Goal: Task Accomplishment & Management: Manage account settings

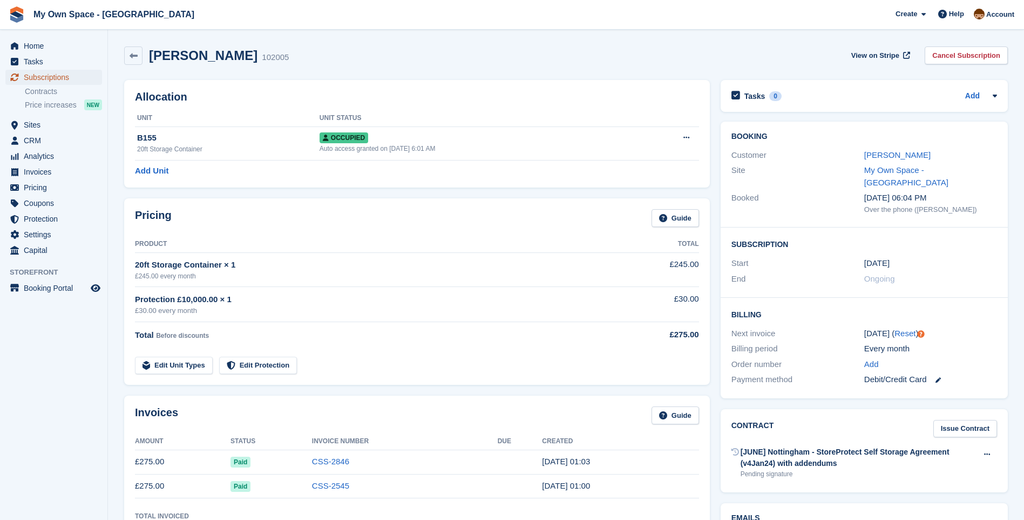
click at [45, 75] on span "Subscriptions" at bounding box center [56, 77] width 65 height 15
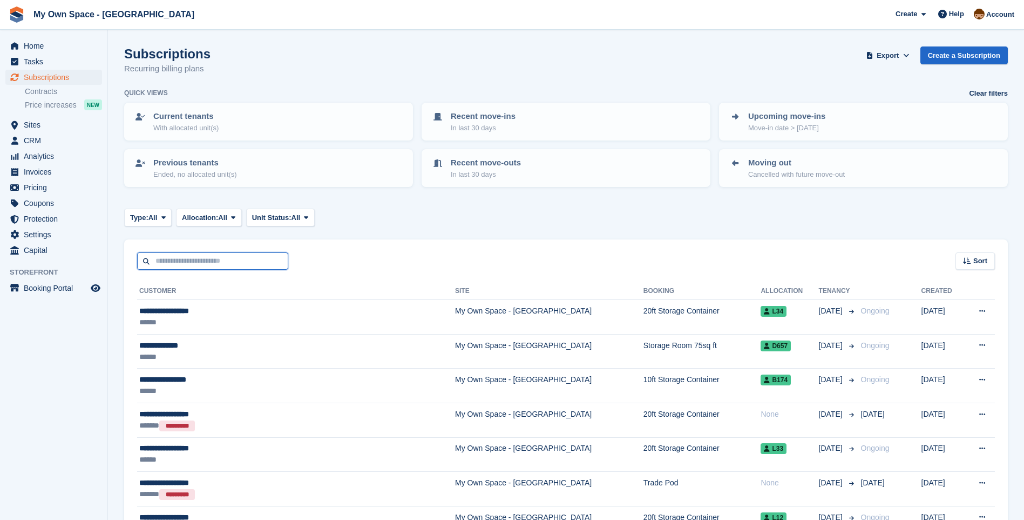
click at [177, 266] on input "text" at bounding box center [212, 261] width 151 height 18
type input "*******"
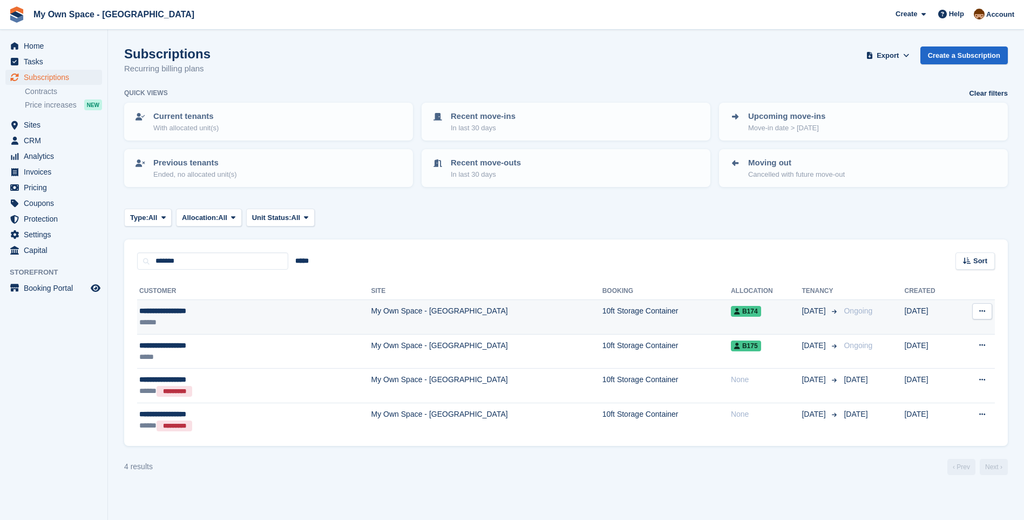
click at [372, 313] on td "My Own Space - [GEOGRAPHIC_DATA]" at bounding box center [487, 317] width 231 height 35
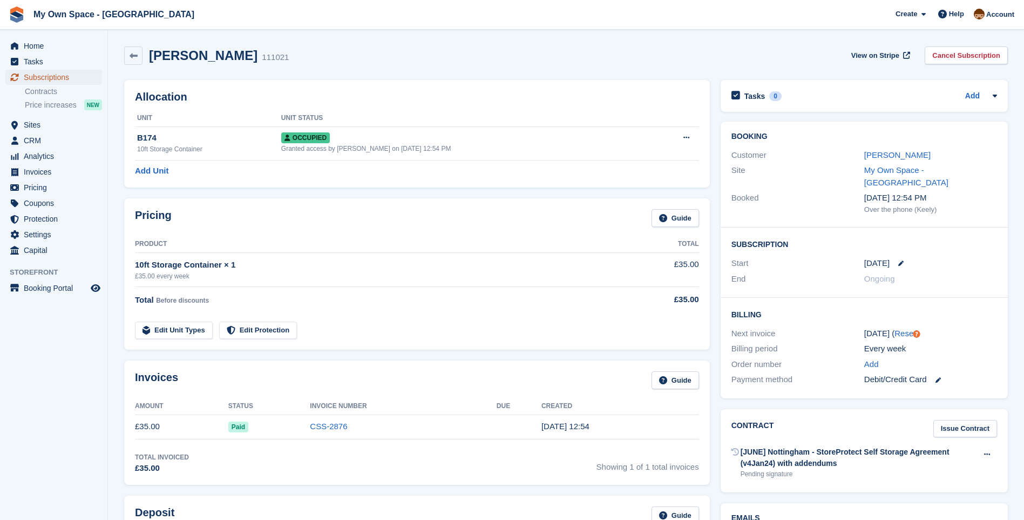
click at [47, 77] on span "Subscriptions" at bounding box center [56, 77] width 65 height 15
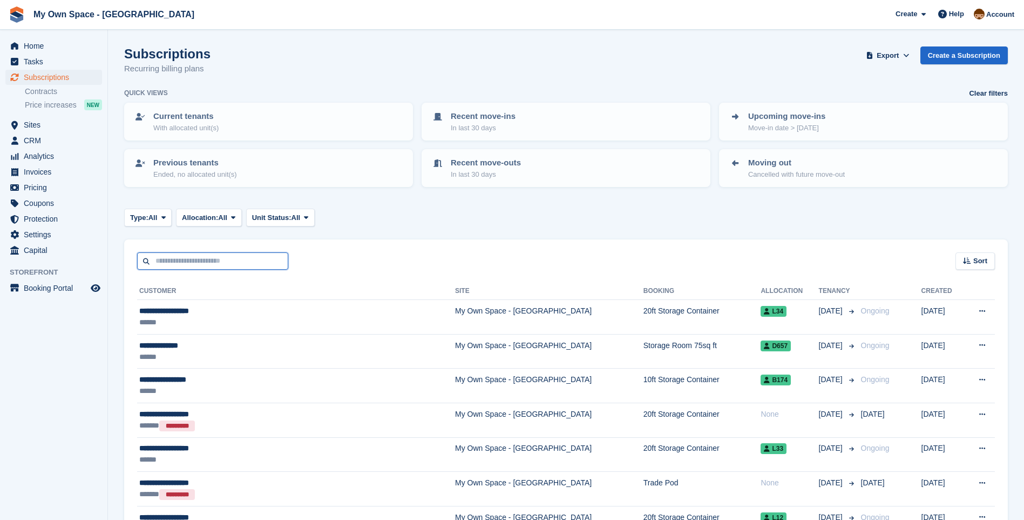
click at [160, 262] on input "text" at bounding box center [212, 261] width 151 height 18
type input "*****"
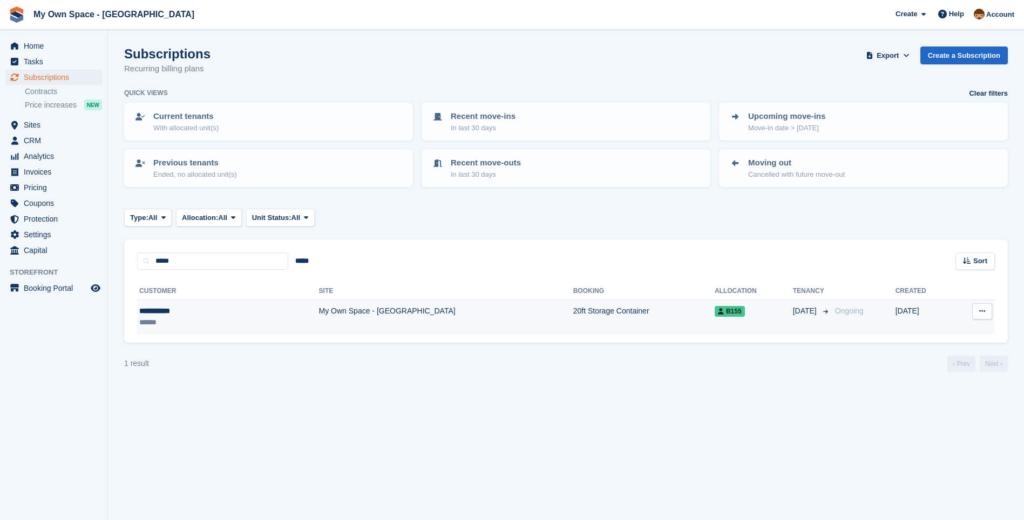
click at [319, 312] on td "My Own Space - [GEOGRAPHIC_DATA]" at bounding box center [446, 317] width 254 height 34
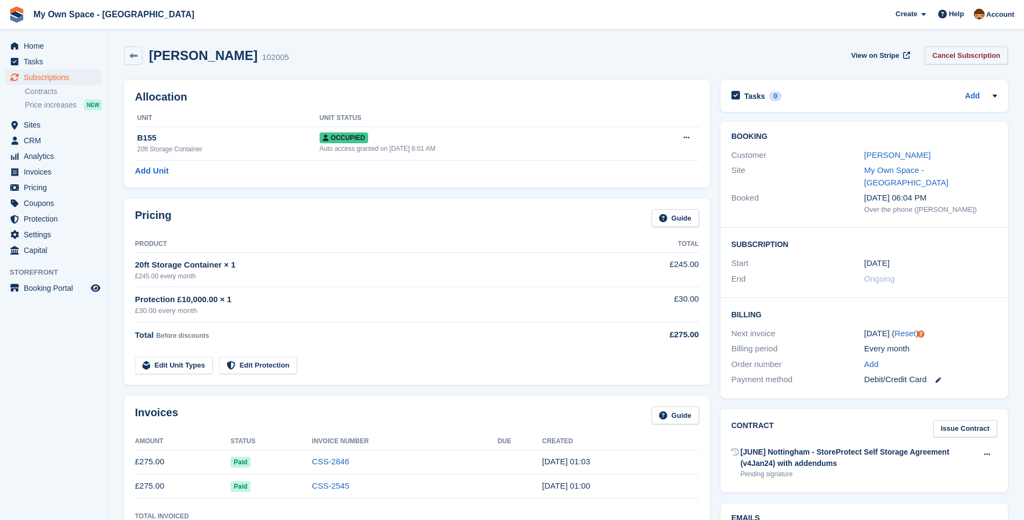
click at [960, 52] on link "Cancel Subscription" at bounding box center [966, 55] width 83 height 18
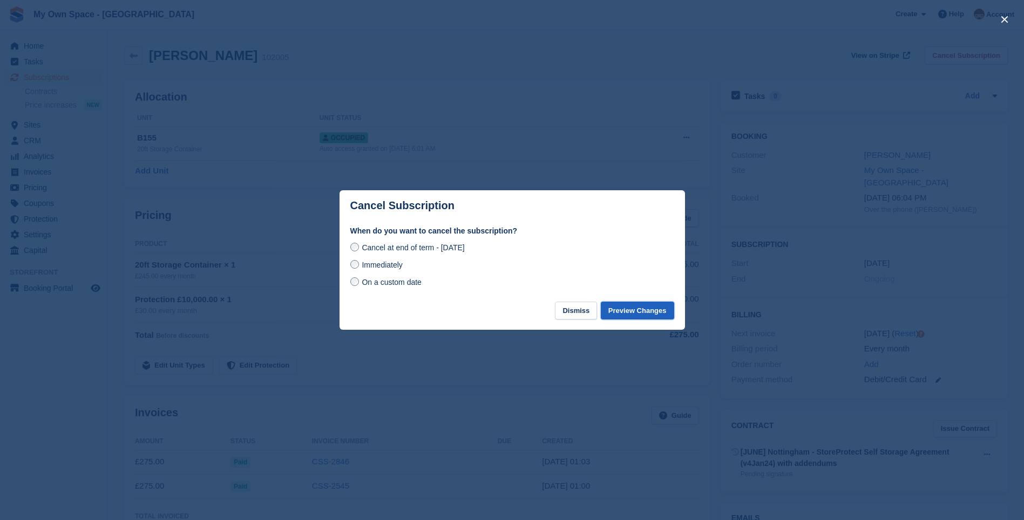
click at [653, 310] on button "Preview Changes" at bounding box center [637, 310] width 73 height 18
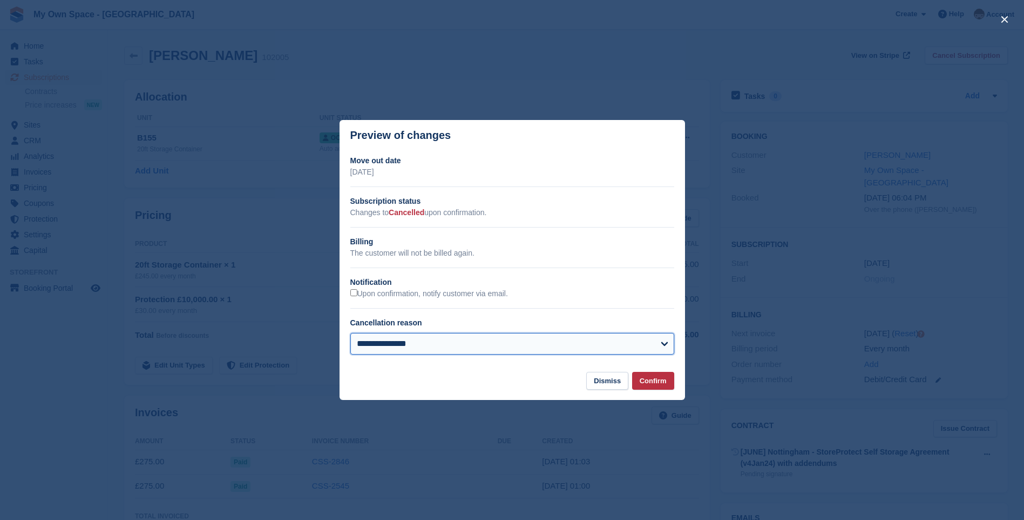
click at [402, 344] on select "**********" at bounding box center [512, 344] width 324 height 22
select select "**********"
click at [350, 334] on select "**********" at bounding box center [512, 344] width 324 height 22
click at [658, 381] on button "Confirm" at bounding box center [653, 381] width 42 height 18
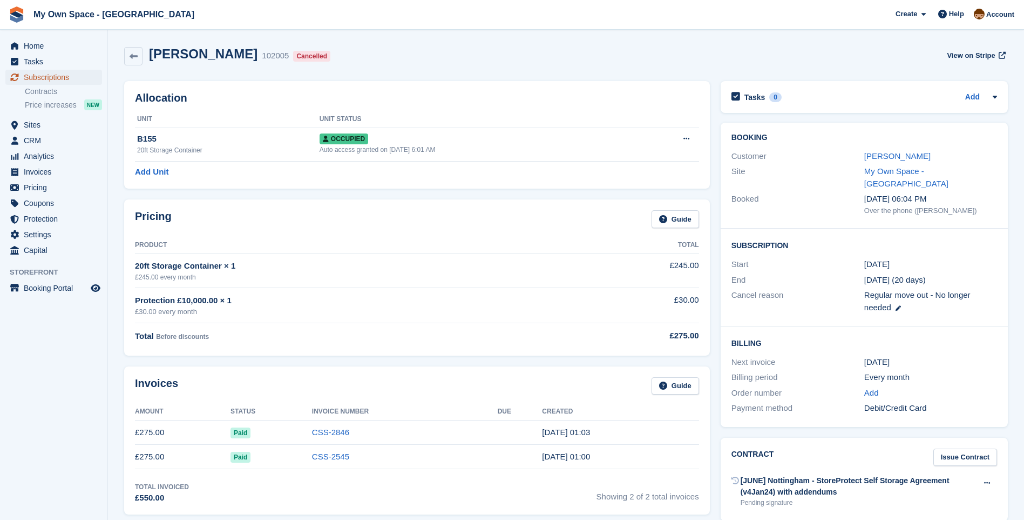
click at [45, 82] on span "Subscriptions" at bounding box center [56, 77] width 65 height 15
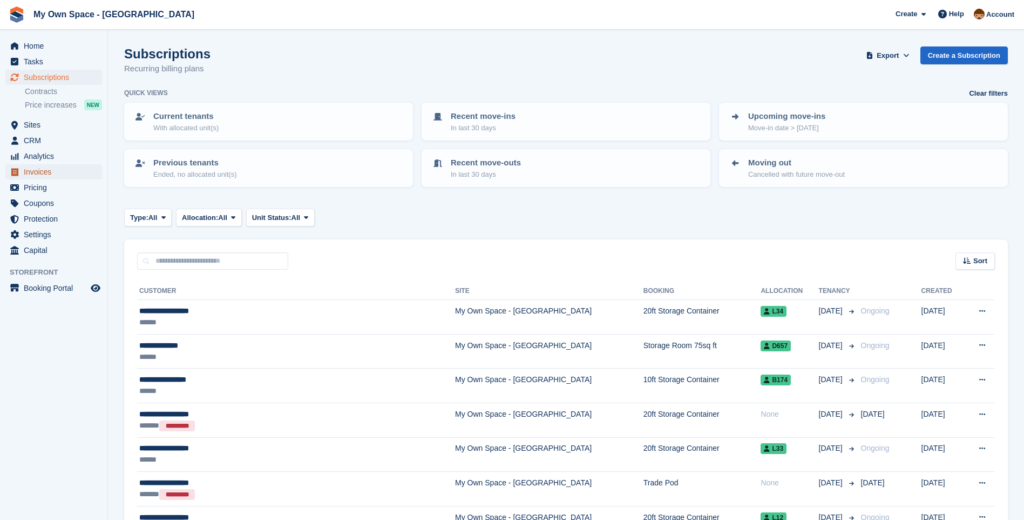
click at [41, 173] on span "Invoices" at bounding box center [56, 171] width 65 height 15
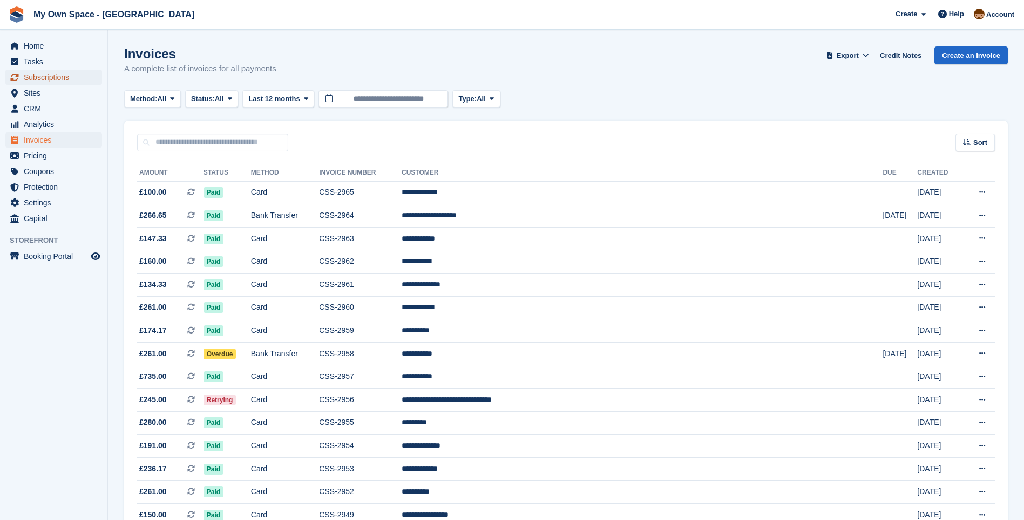
click at [44, 80] on span "Subscriptions" at bounding box center [56, 77] width 65 height 15
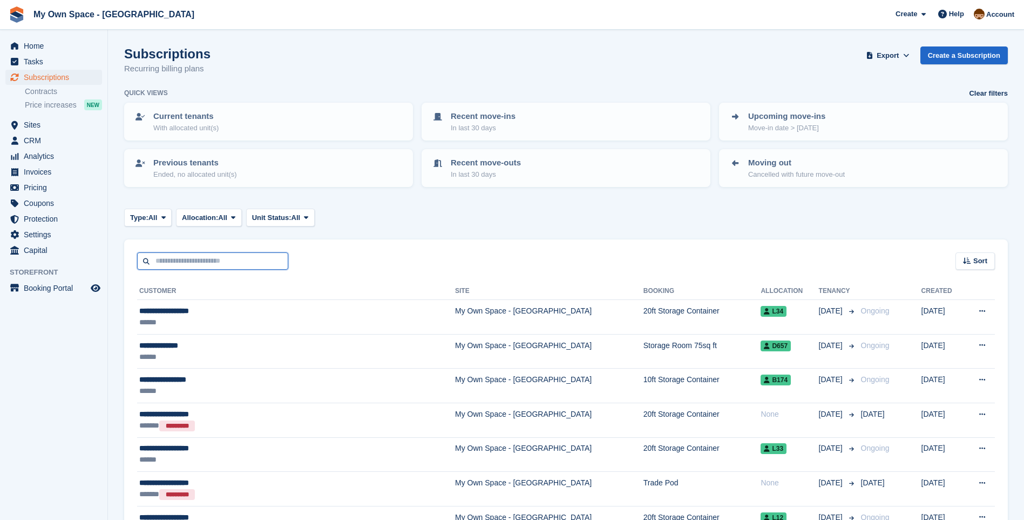
click at [167, 262] on input "text" at bounding box center [212, 261] width 151 height 18
type input "****"
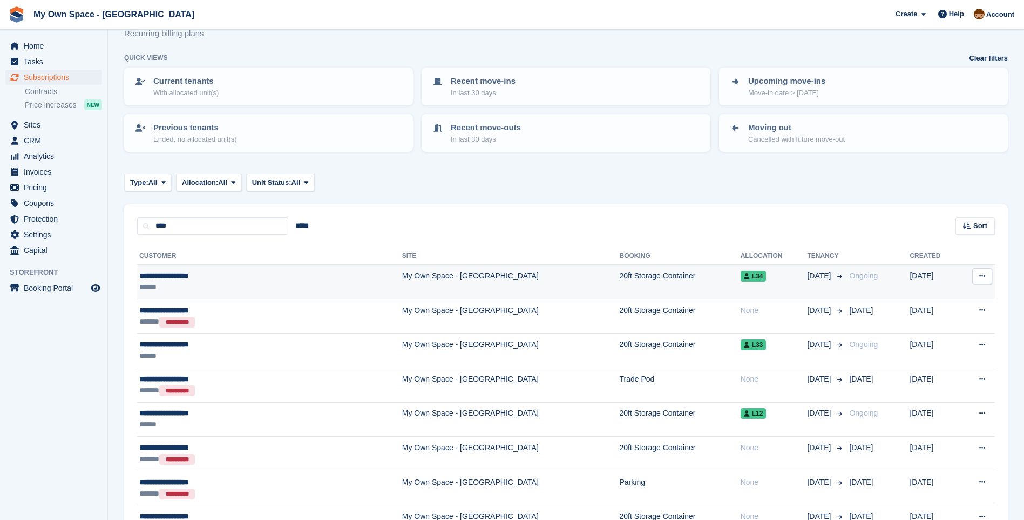
scroll to position [54, 0]
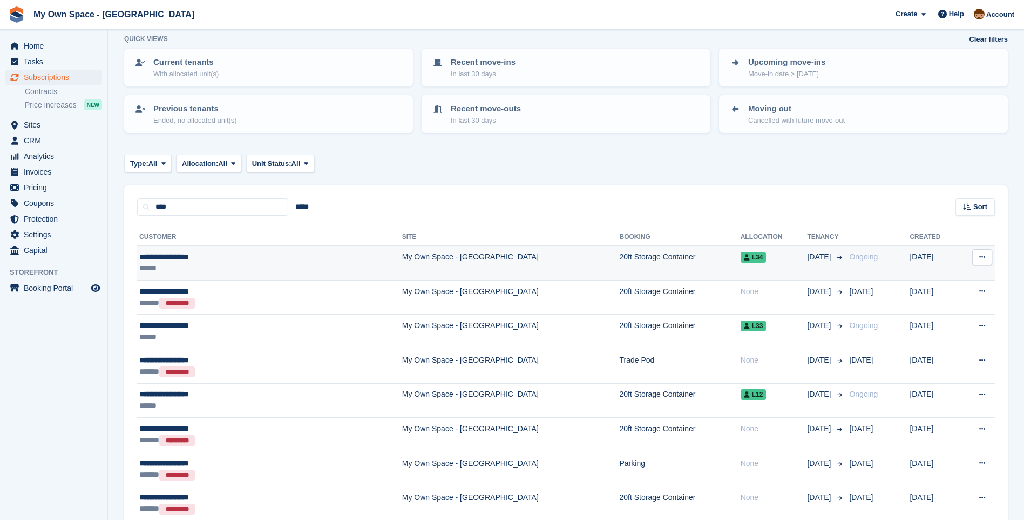
click at [402, 260] on td "My Own Space - [GEOGRAPHIC_DATA]" at bounding box center [511, 263] width 218 height 35
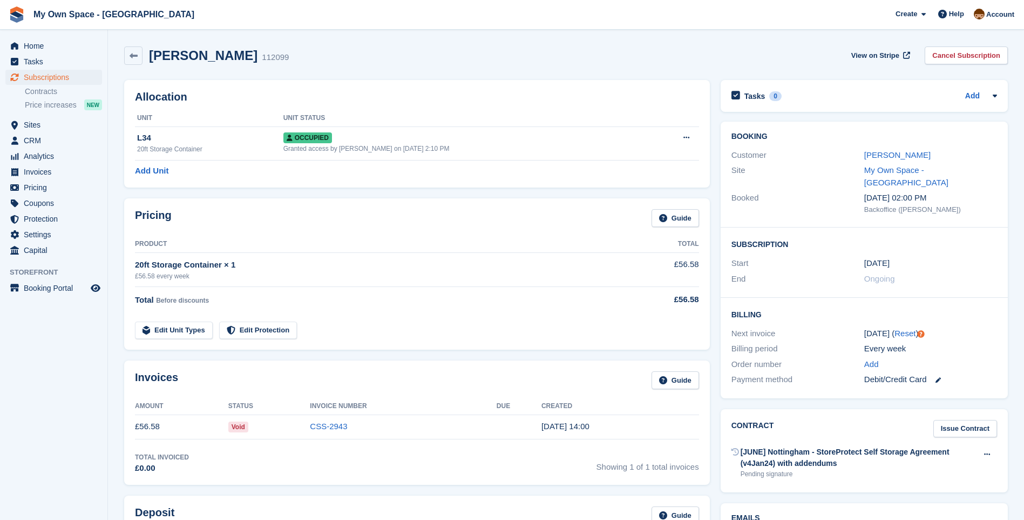
drag, startPoint x: 871, startPoint y: 161, endPoint x: 848, endPoint y: 160, distance: 22.1
click at [868, 161] on div "Muhammad Asad Arif" at bounding box center [931, 155] width 133 height 12
click at [876, 154] on link "Muhammad Asad Arif" at bounding box center [898, 154] width 66 height 9
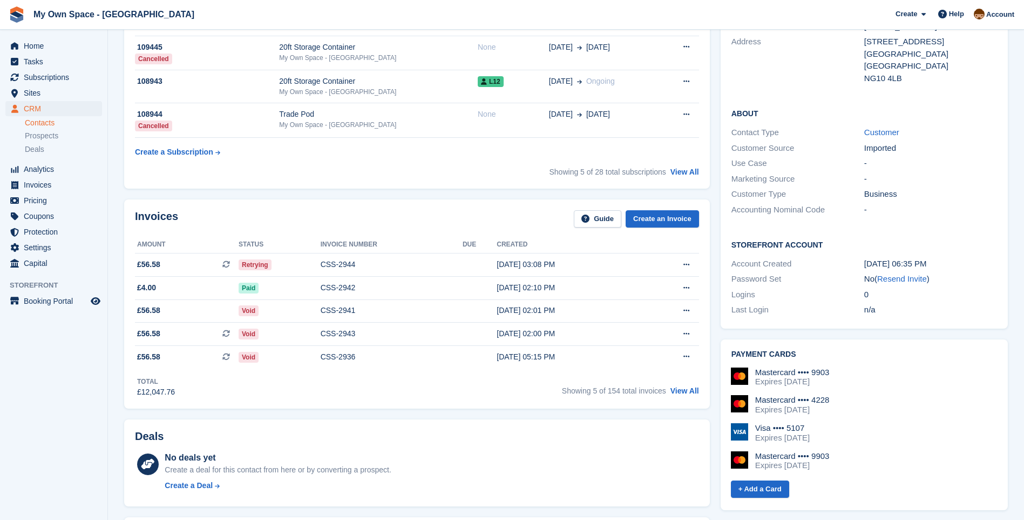
scroll to position [162, 0]
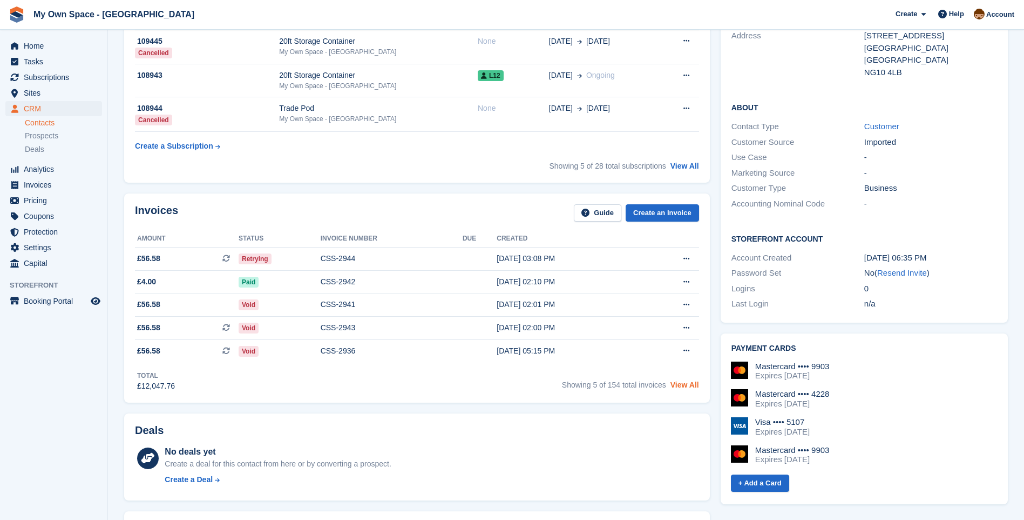
click at [689, 386] on link "View All" at bounding box center [685, 384] width 29 height 9
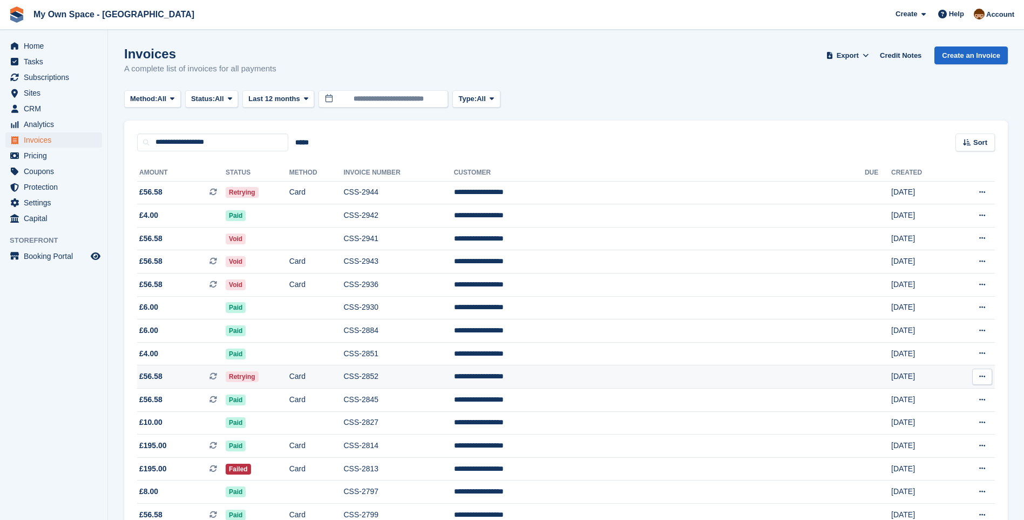
click at [454, 376] on td "CSS-2852" at bounding box center [398, 376] width 110 height 23
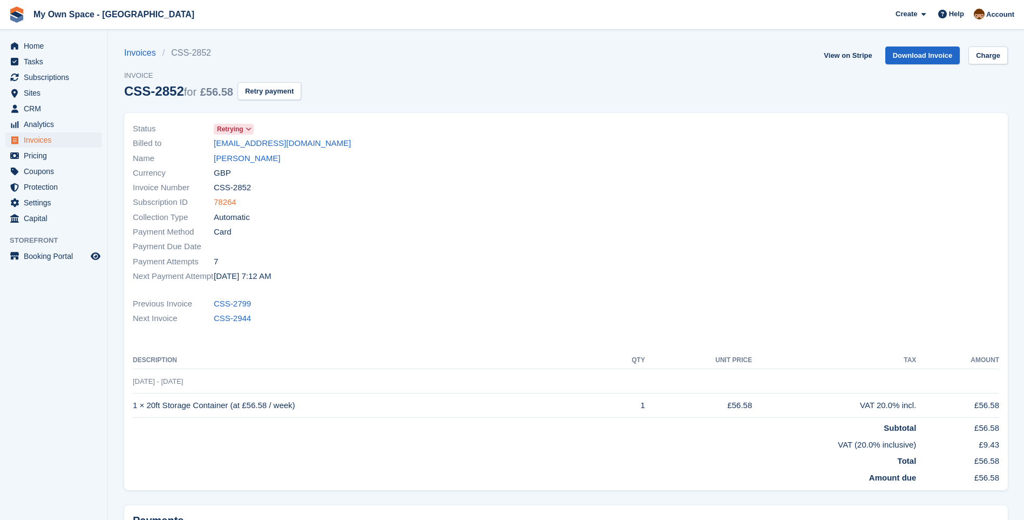
click at [232, 203] on link "78264" at bounding box center [225, 202] width 23 height 12
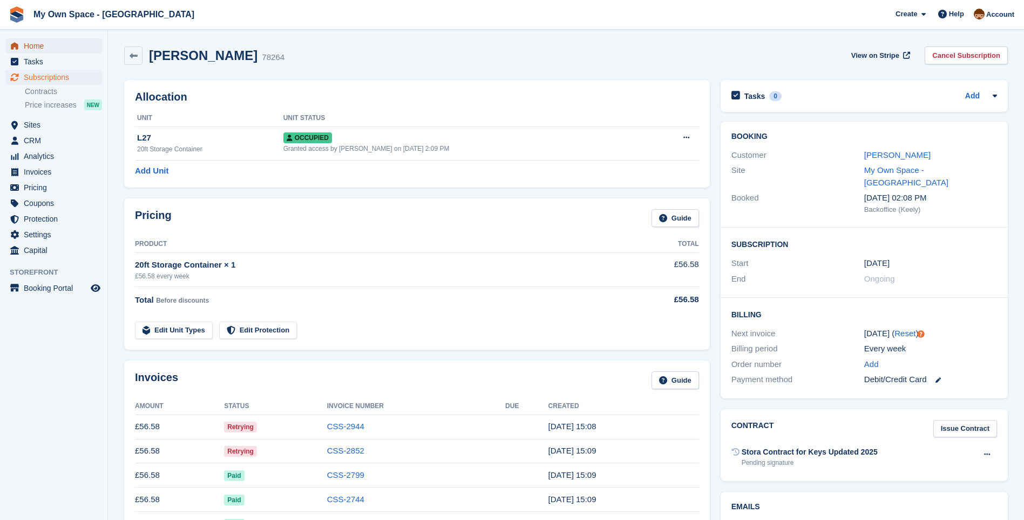
click at [28, 43] on span "Home" at bounding box center [56, 45] width 65 height 15
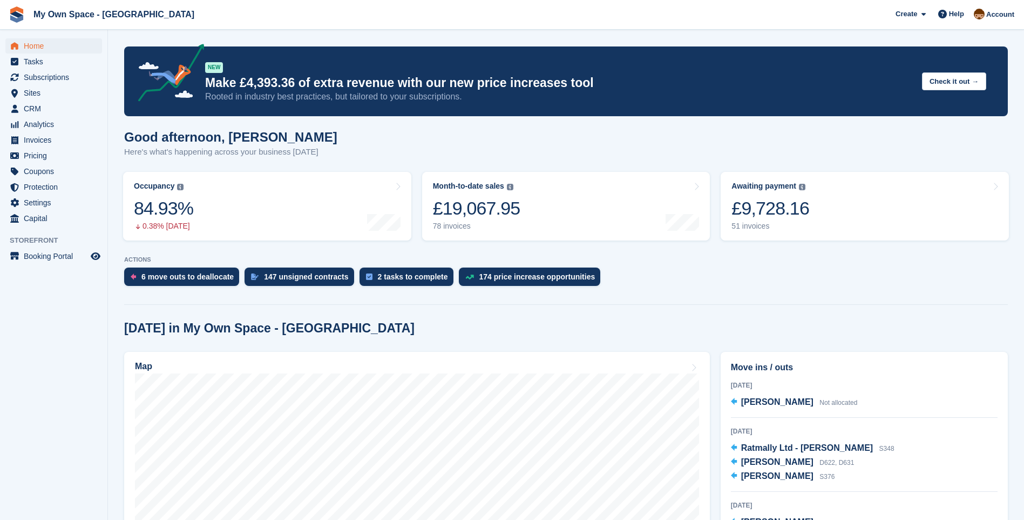
scroll to position [162, 0]
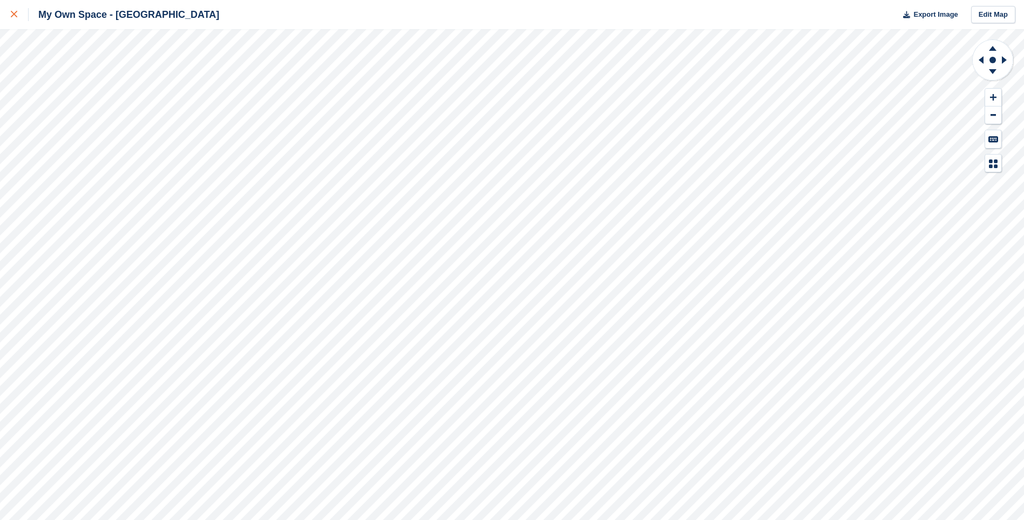
click at [12, 11] on icon at bounding box center [14, 14] width 6 height 6
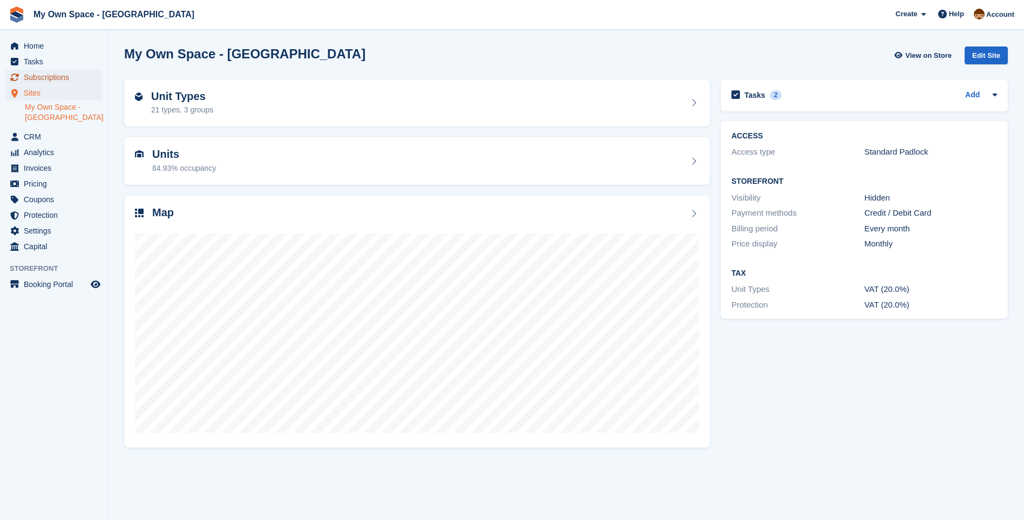
click at [69, 76] on span "Subscriptions" at bounding box center [56, 77] width 65 height 15
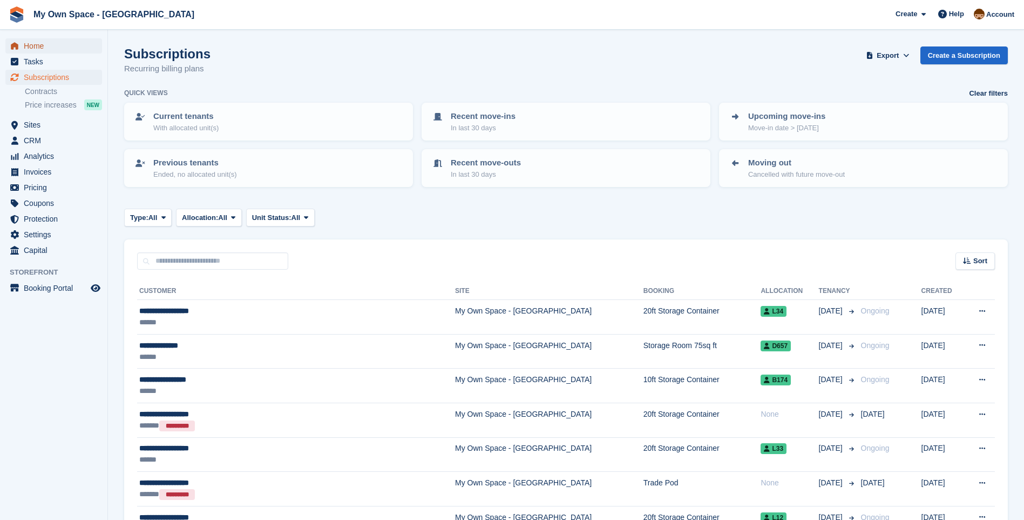
click at [33, 42] on span "Home" at bounding box center [56, 45] width 65 height 15
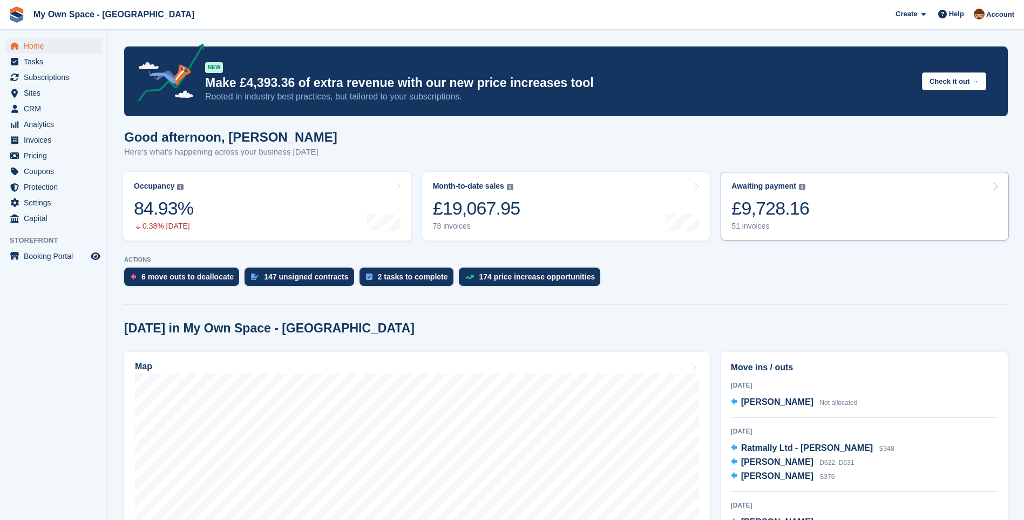
click at [765, 228] on div "51 invoices" at bounding box center [771, 225] width 78 height 9
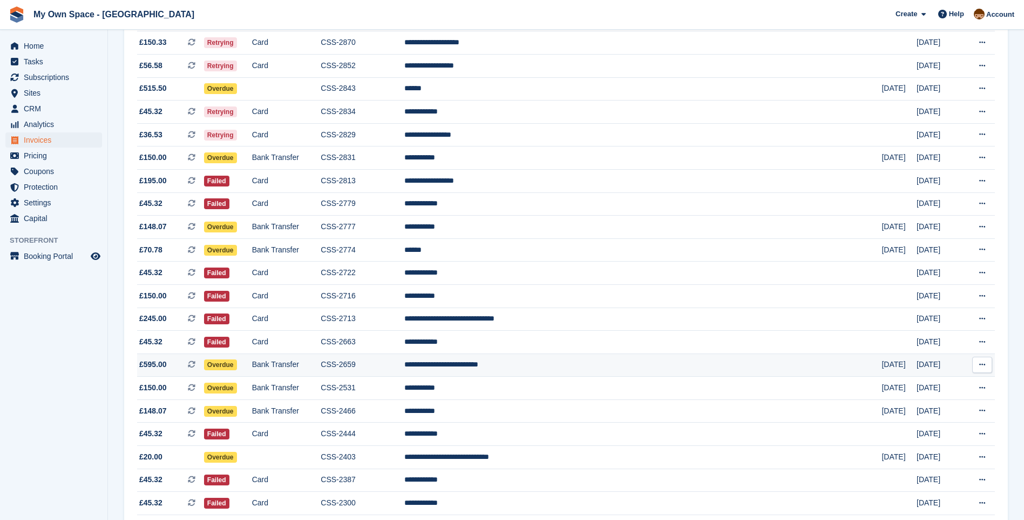
scroll to position [541, 0]
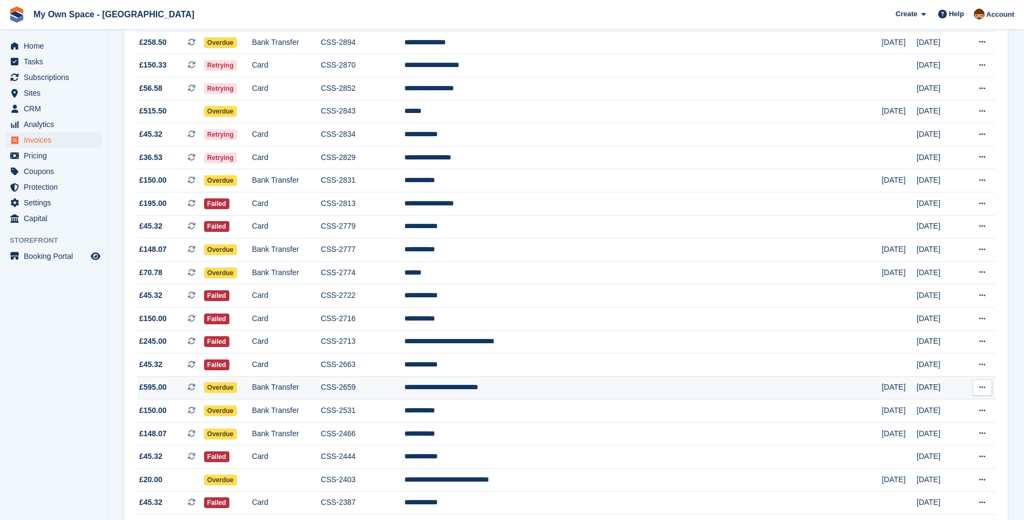
click at [531, 384] on td "**********" at bounding box center [644, 387] width 478 height 23
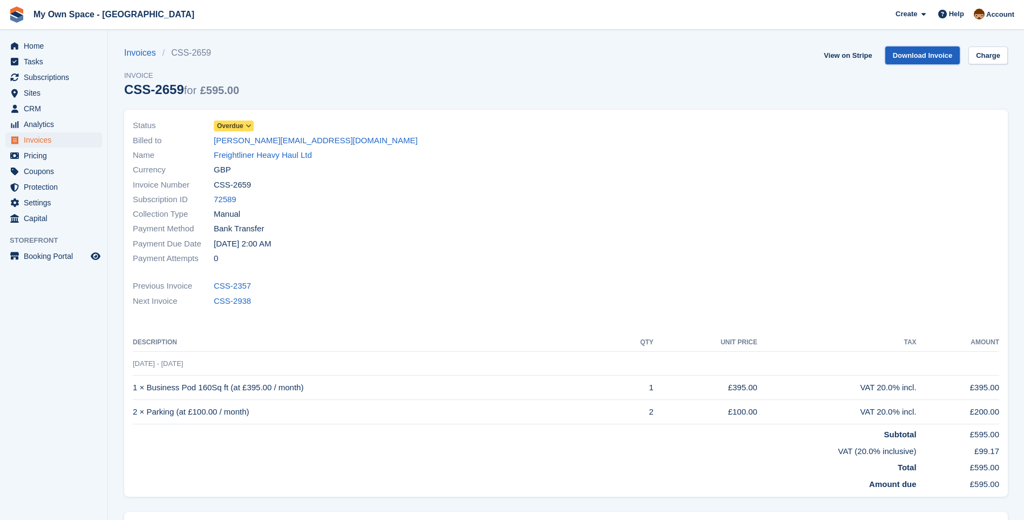
click at [917, 56] on link "Download Invoice" at bounding box center [923, 55] width 75 height 18
click at [853, 53] on link "View on Stripe" at bounding box center [848, 55] width 57 height 18
click at [854, 53] on link "View on Stripe" at bounding box center [848, 55] width 57 height 18
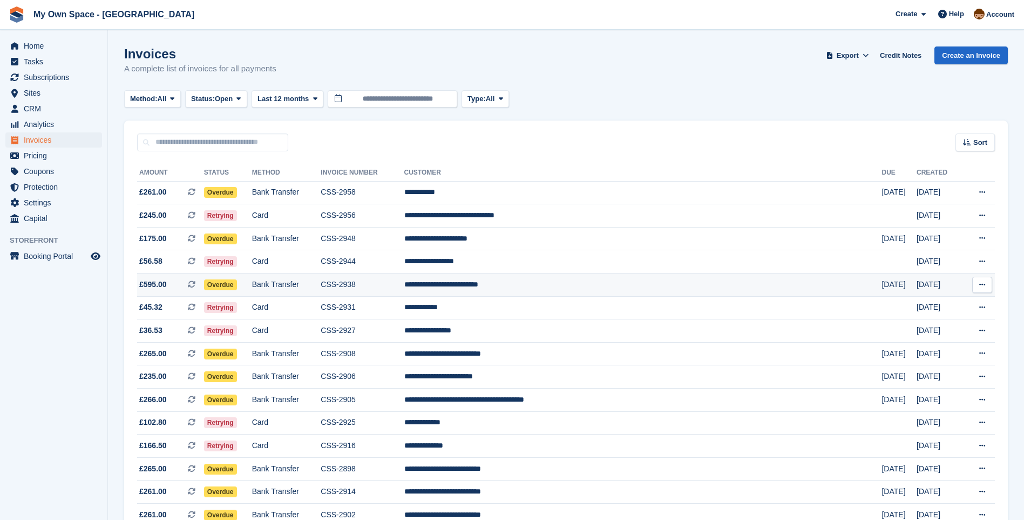
click at [561, 280] on td "**********" at bounding box center [644, 284] width 478 height 23
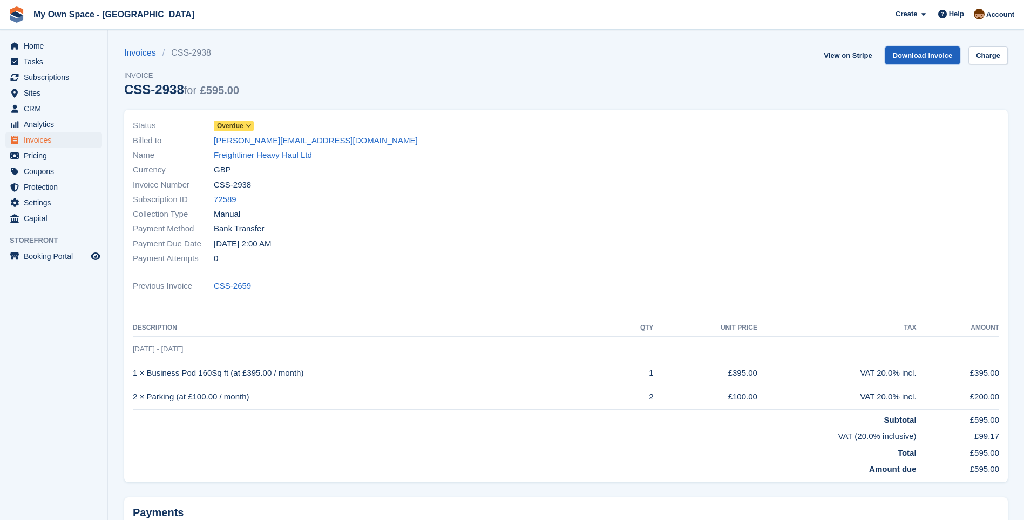
click at [922, 56] on link "Download Invoice" at bounding box center [923, 55] width 75 height 18
click at [33, 71] on span "Subscriptions" at bounding box center [56, 77] width 65 height 15
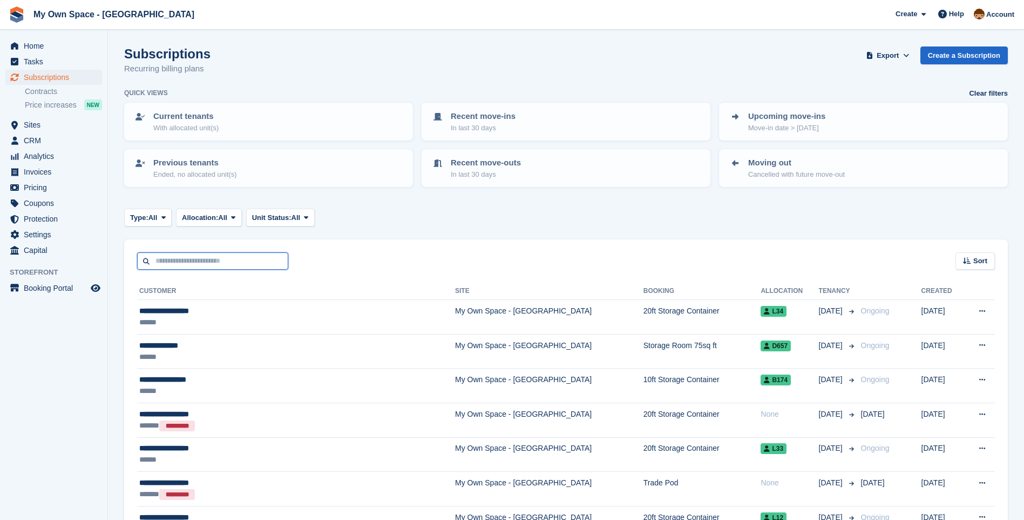
click at [175, 257] on input "text" at bounding box center [212, 261] width 151 height 18
type input "*******"
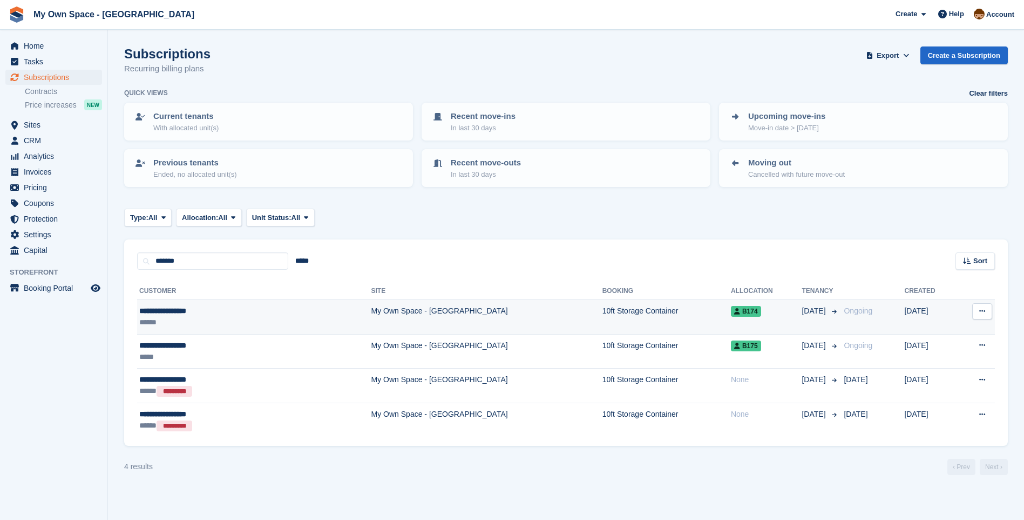
click at [204, 313] on div "**********" at bounding box center [207, 310] width 136 height 11
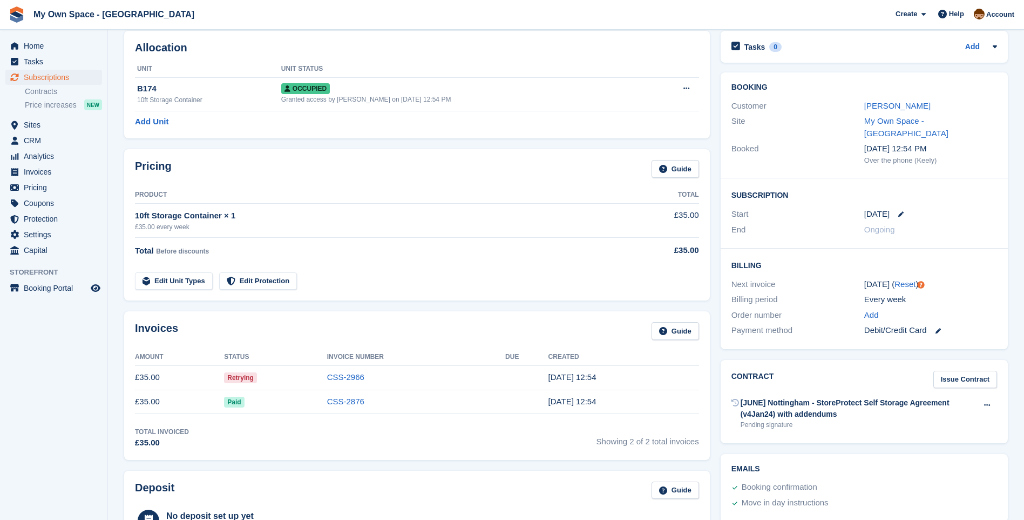
scroll to position [108, 0]
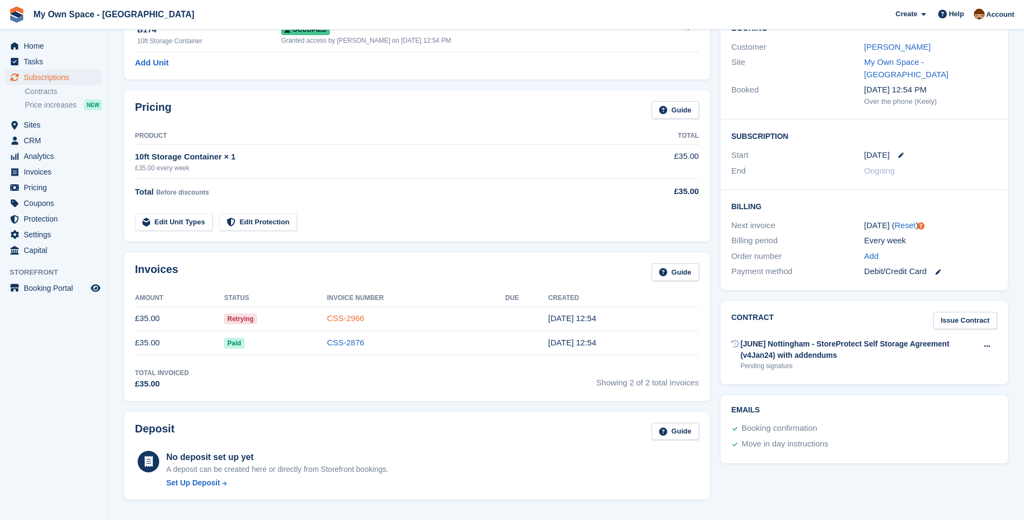
click at [345, 317] on link "CSS-2966" at bounding box center [345, 317] width 37 height 9
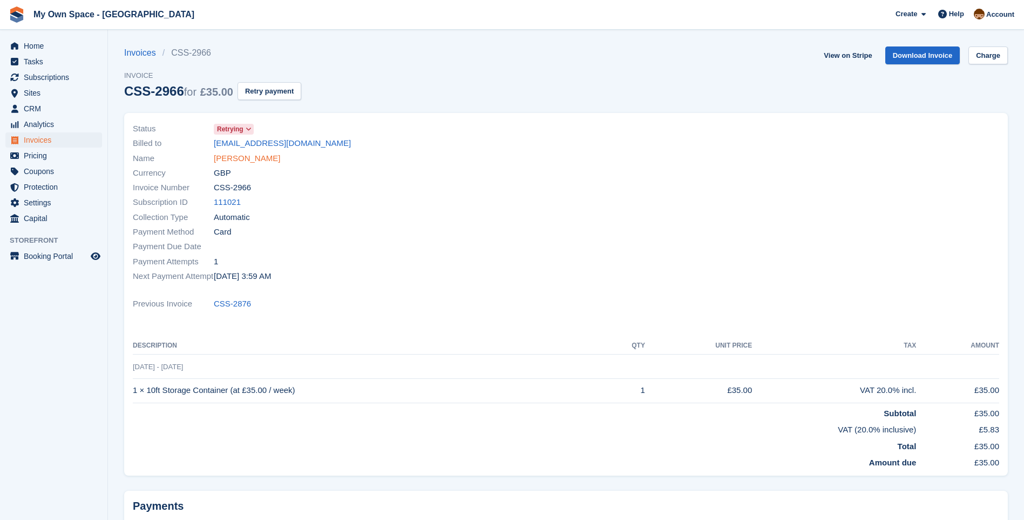
click at [250, 160] on link "Brendan Birchnall" at bounding box center [247, 158] width 66 height 12
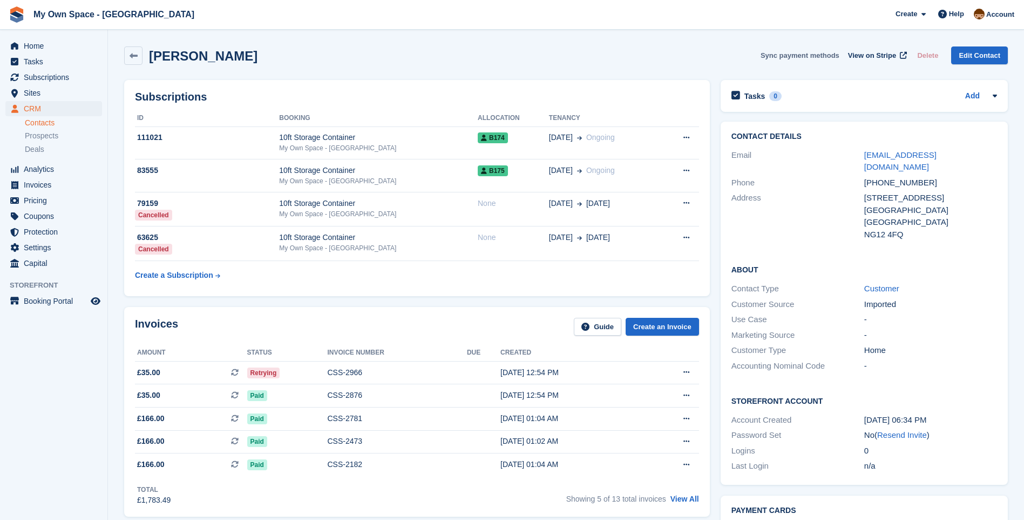
click at [821, 55] on button "Sync payment methods" at bounding box center [800, 55] width 79 height 18
click at [879, 55] on span "View on Stripe" at bounding box center [872, 55] width 48 height 11
click at [136, 57] on icon at bounding box center [134, 56] width 8 height 8
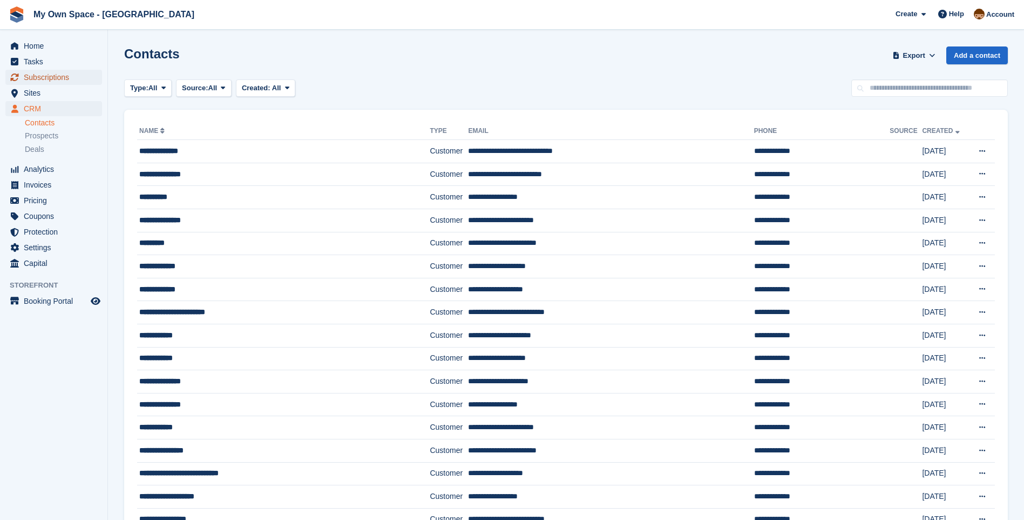
click at [60, 76] on span "Subscriptions" at bounding box center [56, 77] width 65 height 15
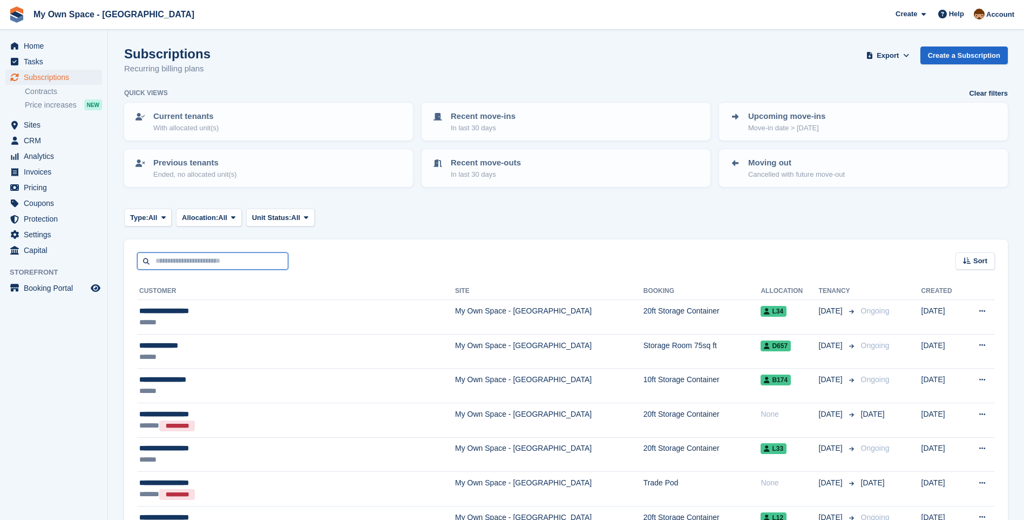
click at [191, 269] on input "text" at bounding box center [212, 261] width 151 height 18
type input "*******"
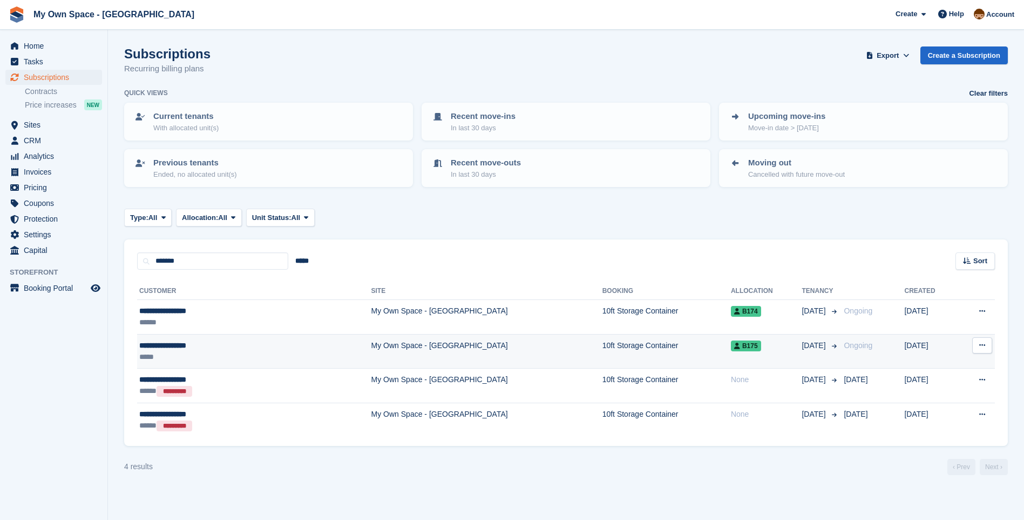
click at [372, 338] on td "My Own Space - [GEOGRAPHIC_DATA]" at bounding box center [487, 351] width 231 height 35
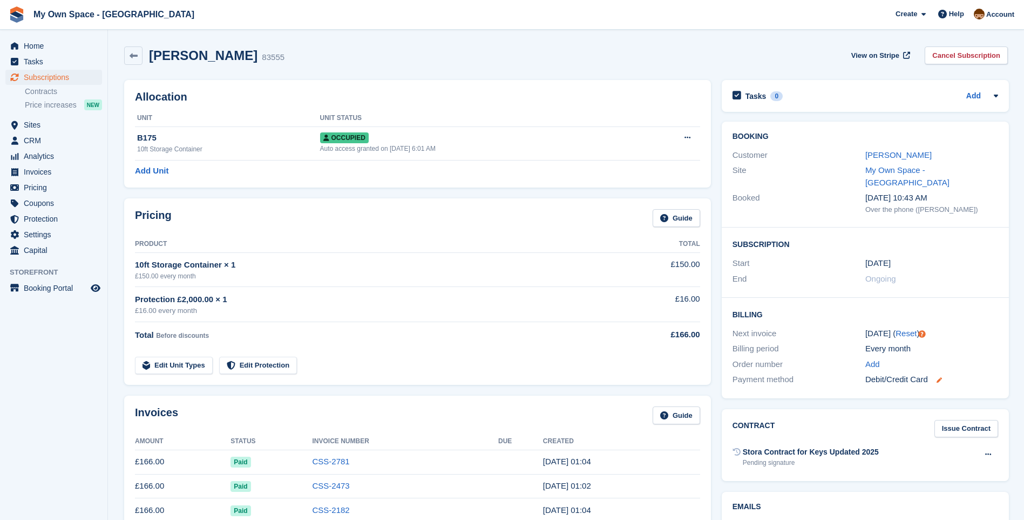
click at [938, 377] on icon at bounding box center [939, 379] width 5 height 5
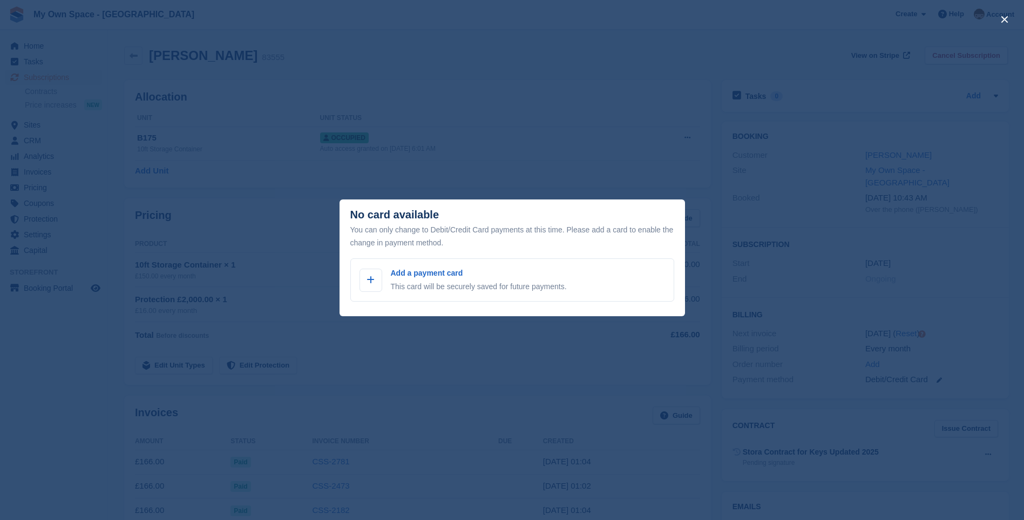
click at [579, 165] on div "close" at bounding box center [512, 260] width 1024 height 520
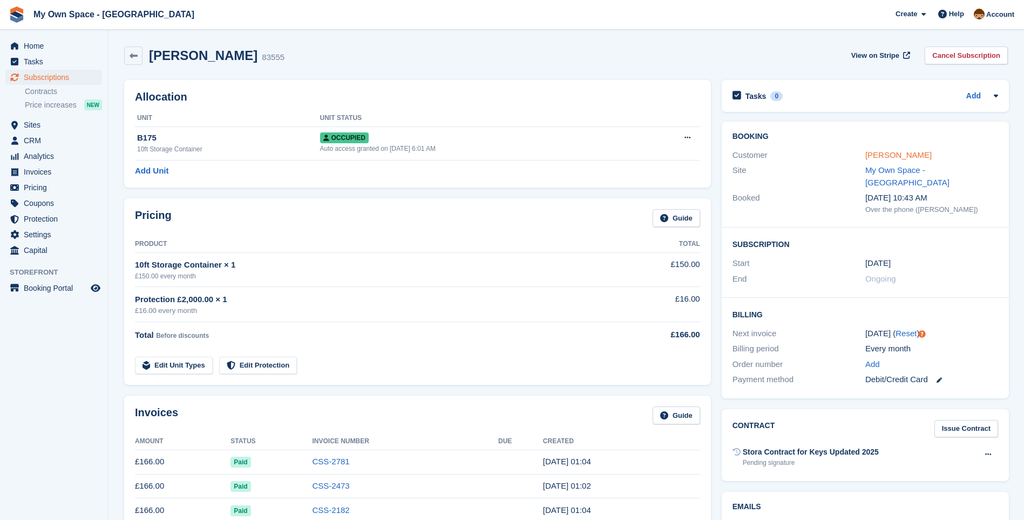
click at [872, 156] on link "[PERSON_NAME]" at bounding box center [899, 154] width 66 height 9
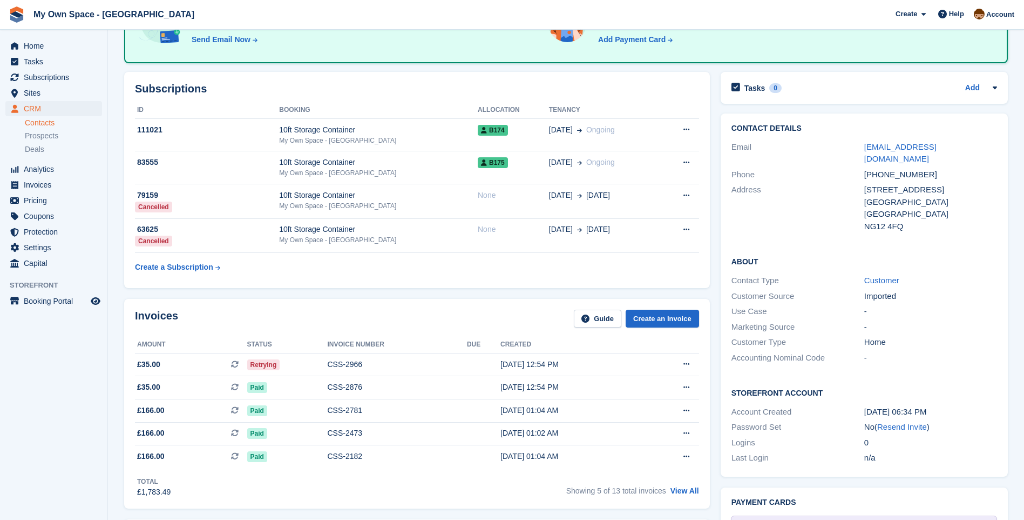
scroll to position [108, 0]
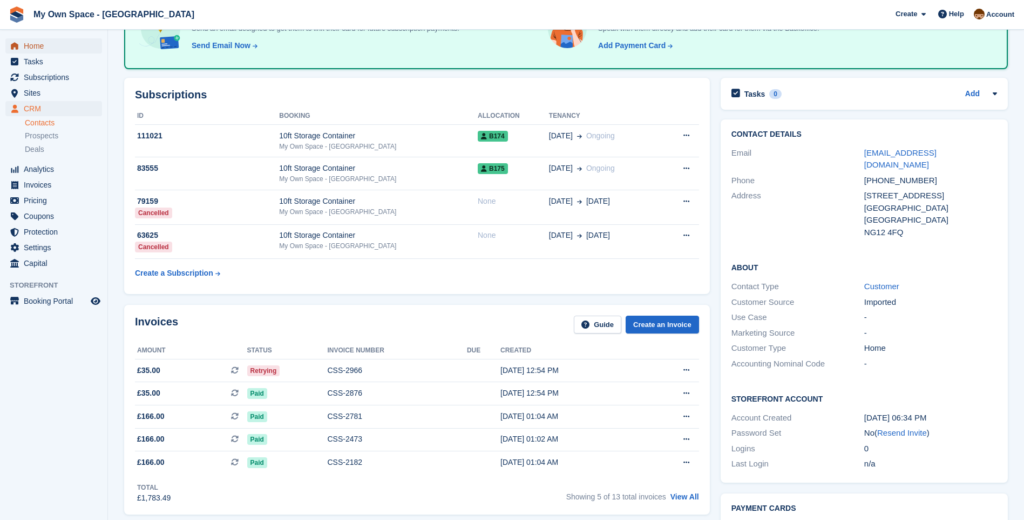
click at [42, 44] on span "Home" at bounding box center [56, 45] width 65 height 15
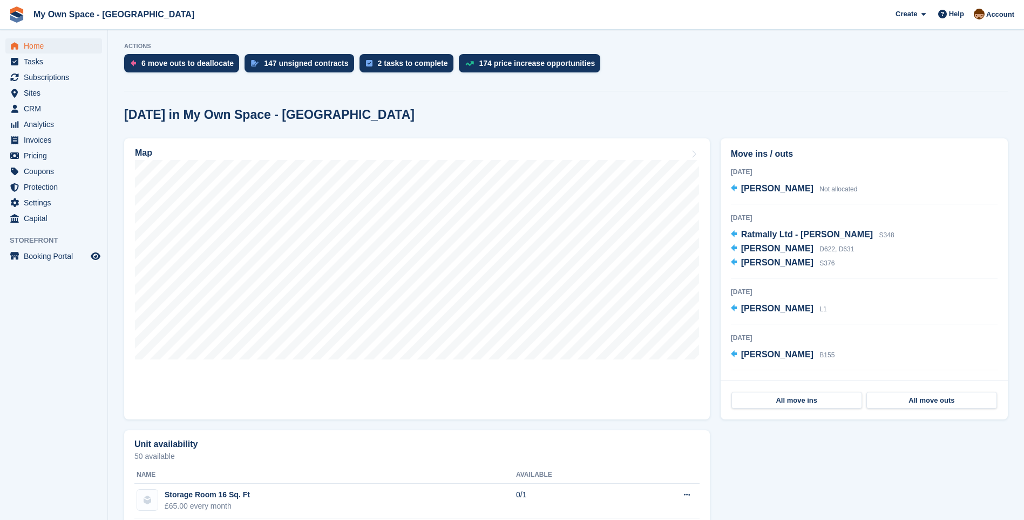
scroll to position [216, 0]
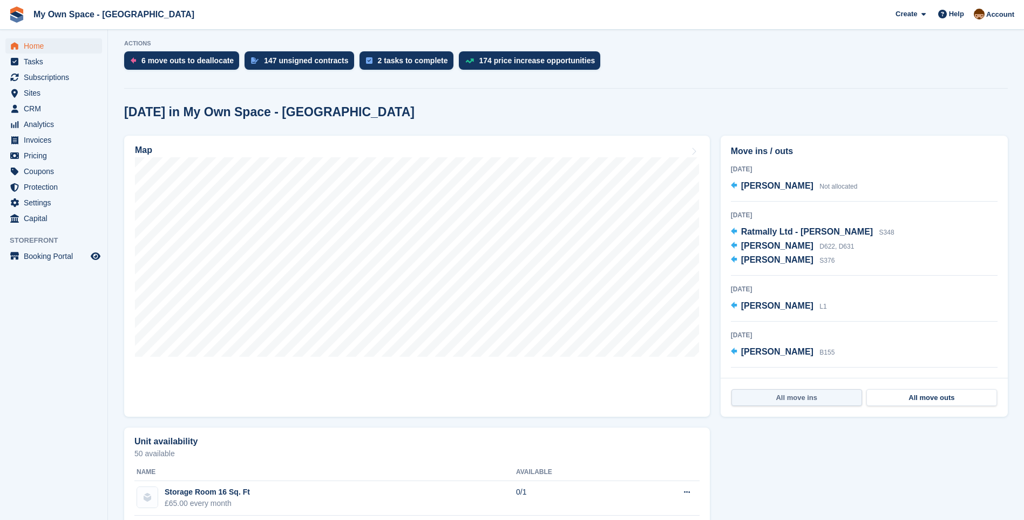
click at [794, 397] on link "All move ins" at bounding box center [797, 397] width 131 height 17
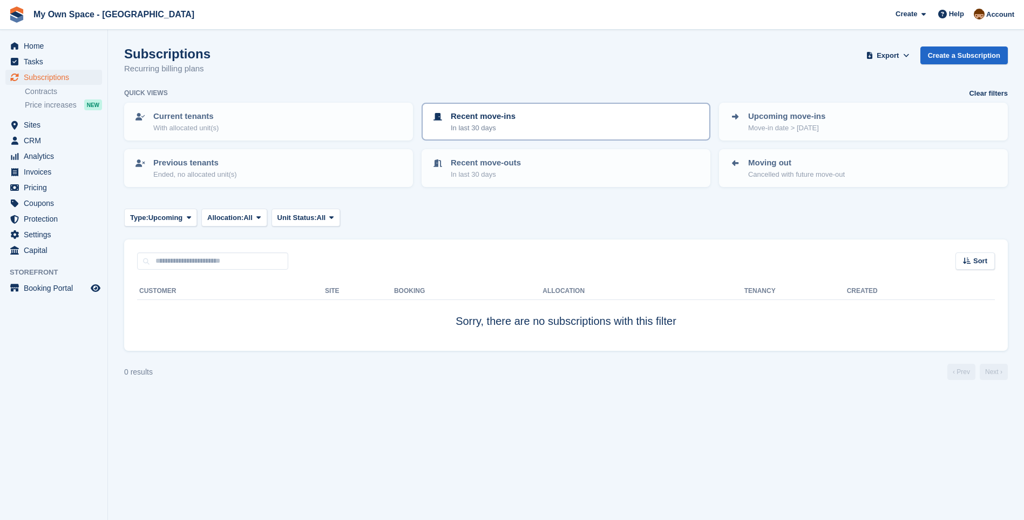
click at [482, 133] on link "Recent move-ins In last 30 days" at bounding box center [566, 122] width 287 height 36
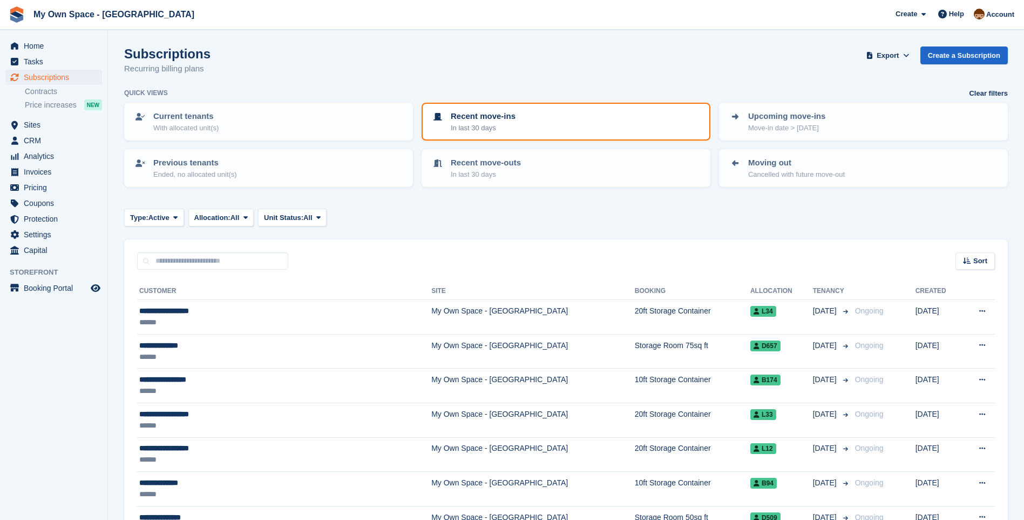
click at [436, 122] on span at bounding box center [438, 116] width 13 height 13
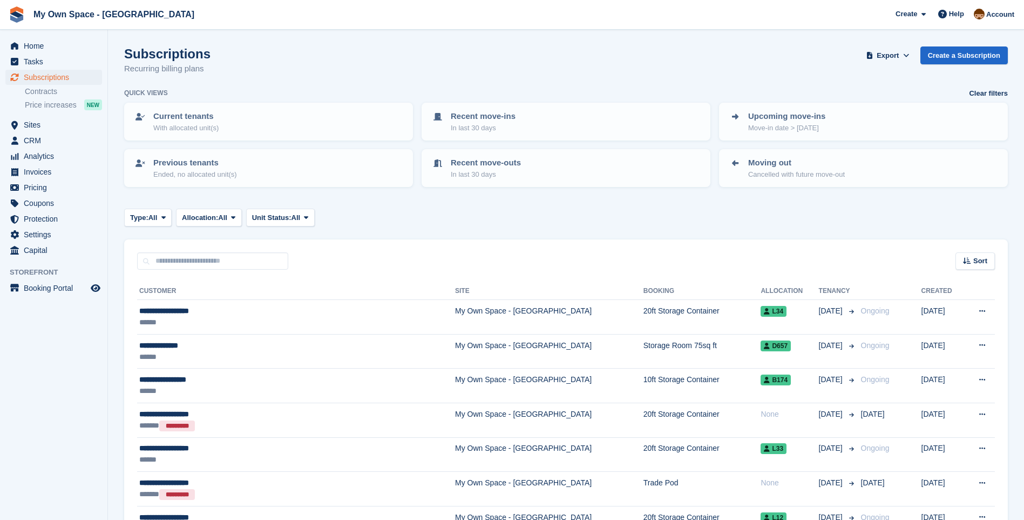
scroll to position [54, 0]
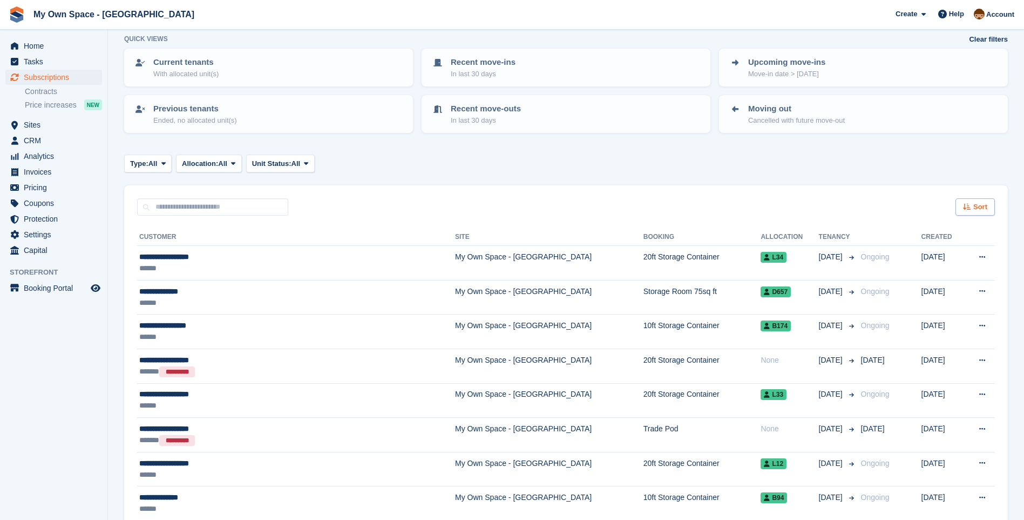
click at [983, 202] on span "Sort" at bounding box center [981, 206] width 14 height 11
click at [901, 273] on icon at bounding box center [900, 274] width 8 height 8
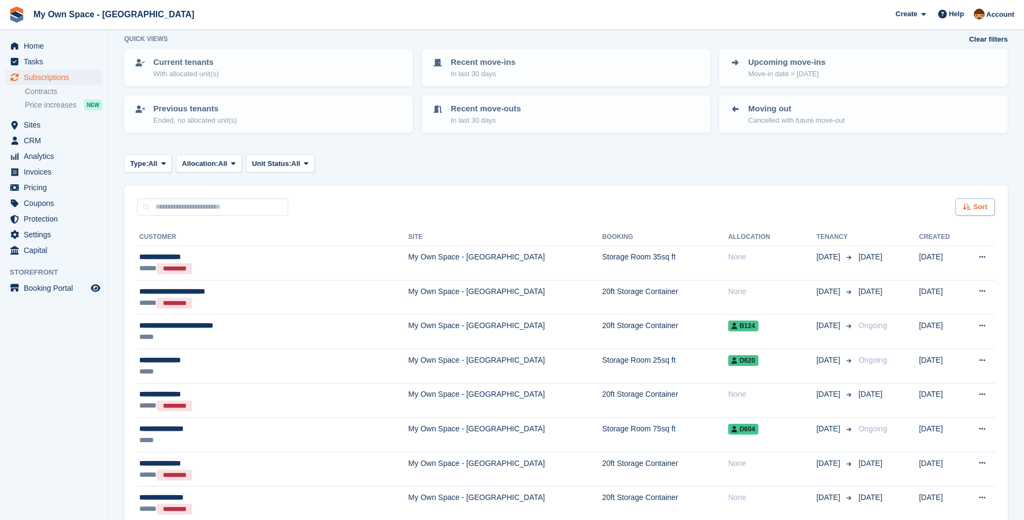
click at [979, 208] on span "Sort" at bounding box center [981, 206] width 14 height 11
click at [901, 333] on icon at bounding box center [901, 332] width 8 height 8
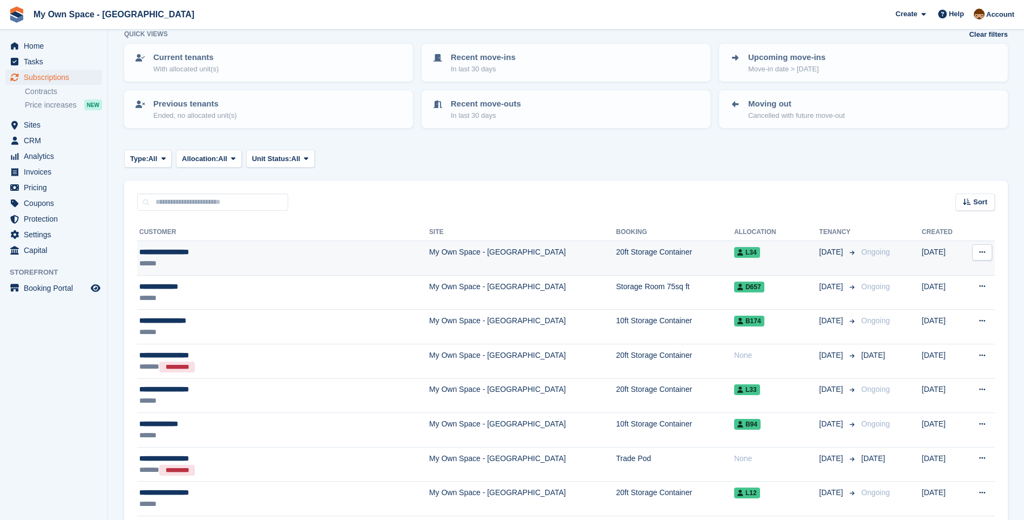
scroll to position [108, 0]
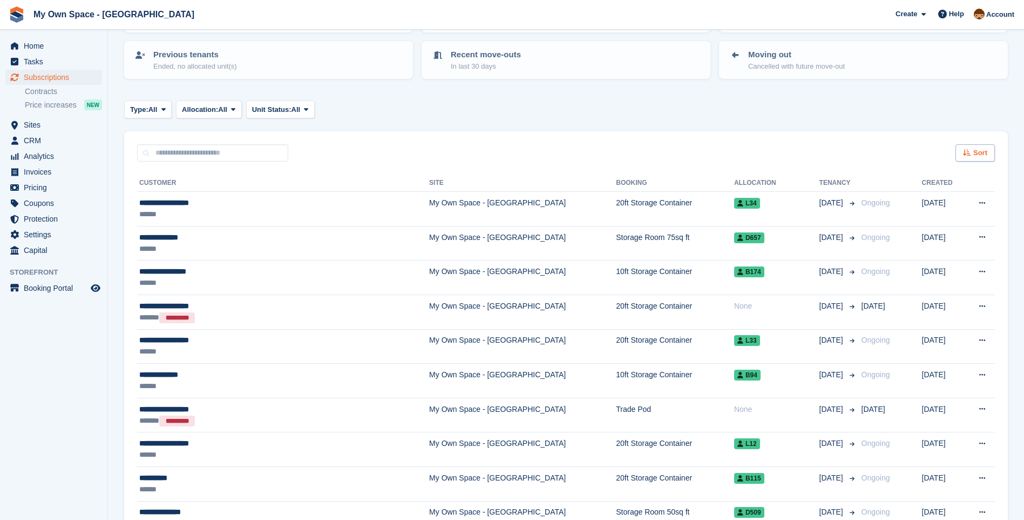
click at [980, 147] on div "Sort" at bounding box center [975, 153] width 39 height 18
click at [900, 235] on icon at bounding box center [900, 234] width 8 height 8
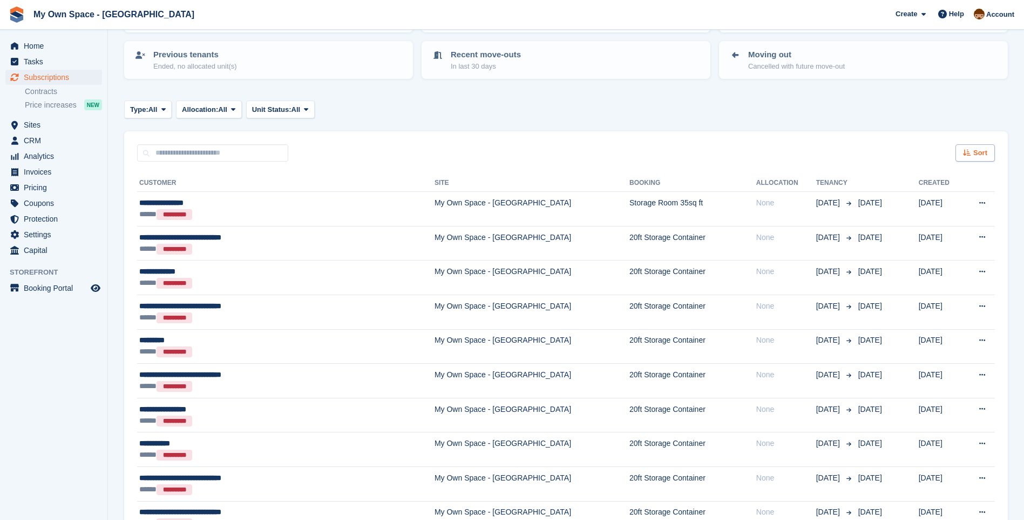
click at [984, 149] on span "Sort" at bounding box center [981, 152] width 14 height 11
click at [895, 278] on div "Sort by Customer name Date created Move in date Move out date Move out (oldest …" at bounding box center [939, 229] width 111 height 132
click at [923, 234] on span "Move out date" at bounding box center [931, 234] width 51 height 9
click at [975, 156] on span "Sort" at bounding box center [981, 152] width 14 height 11
click at [916, 281] on span "Move out (newest first)" at bounding box center [945, 278] width 82 height 9
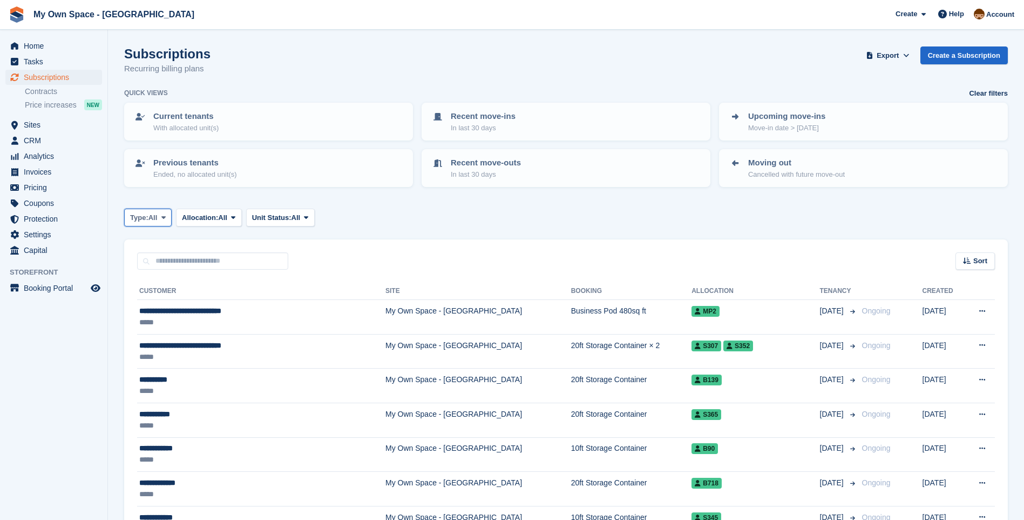
click at [165, 219] on icon at bounding box center [163, 217] width 4 height 7
click at [167, 275] on link "Previous" at bounding box center [176, 281] width 94 height 19
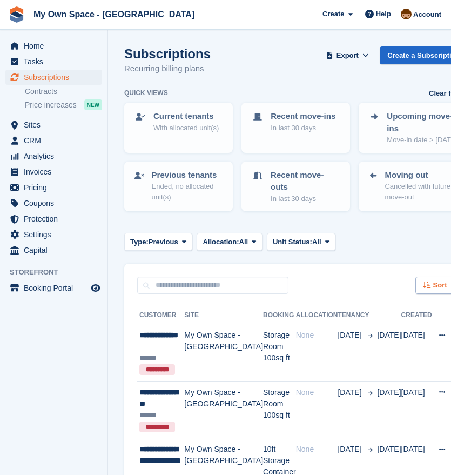
click at [415, 289] on div "Sort" at bounding box center [434, 286] width 39 height 18
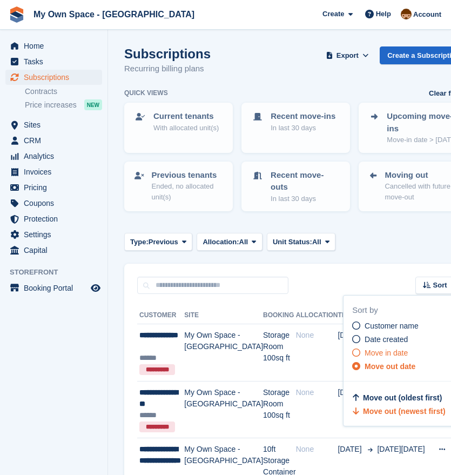
click at [352, 356] on icon at bounding box center [356, 352] width 8 height 8
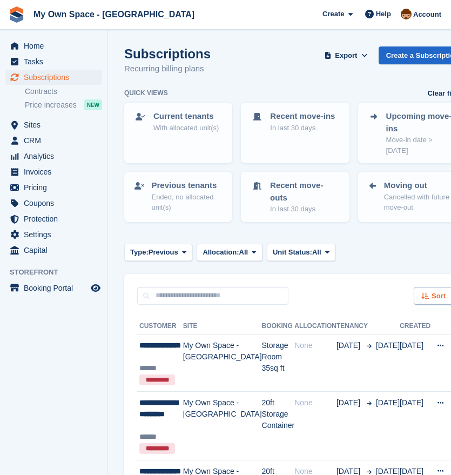
click at [421, 296] on icon at bounding box center [425, 295] width 8 height 7
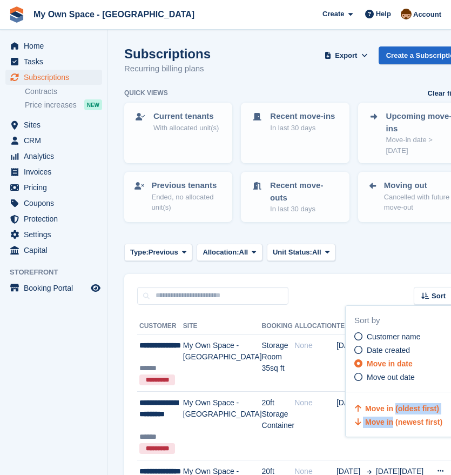
click at [360, 417] on div "Move in (oldest first) Move in (newest first)" at bounding box center [403, 415] width 98 height 25
drag, startPoint x: 360, startPoint y: 417, endPoint x: 390, endPoint y: 423, distance: 30.9
click at [365, 422] on span "Move in (newest first)" at bounding box center [403, 421] width 77 height 9
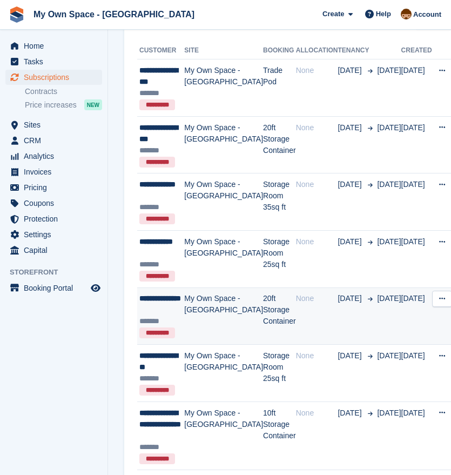
scroll to position [216, 0]
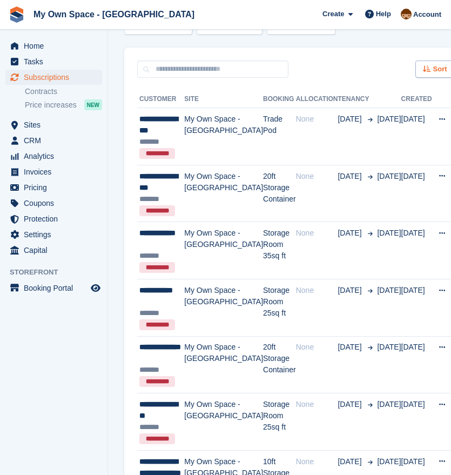
click at [415, 78] on div "Sort" at bounding box center [434, 69] width 39 height 18
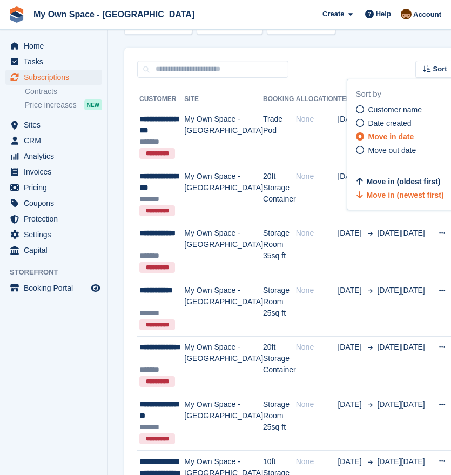
click at [320, 77] on div "Sort Sort by Customer name Date created Move in date Move out date Move in (old…" at bounding box center [295, 63] width 343 height 31
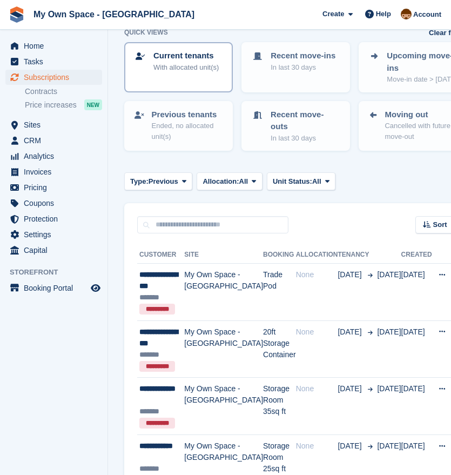
scroll to position [54, 0]
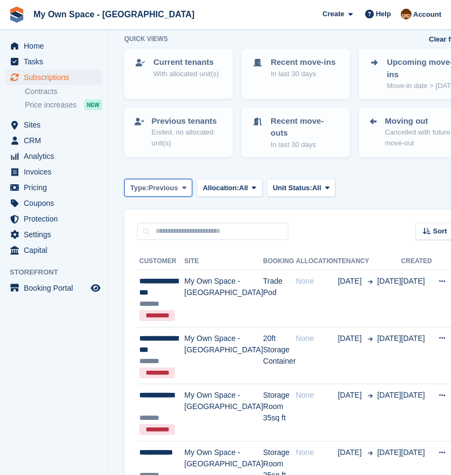
click at [182, 191] on icon at bounding box center [184, 187] width 4 height 7
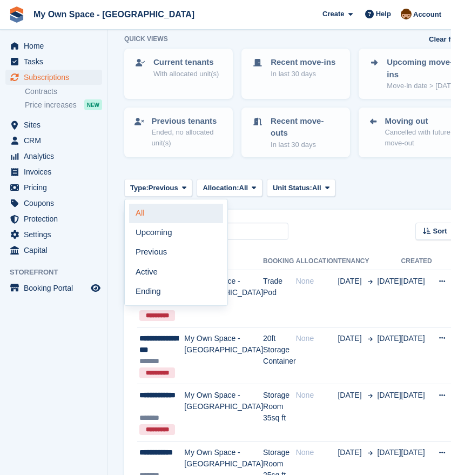
click at [139, 221] on link "All" at bounding box center [176, 213] width 94 height 19
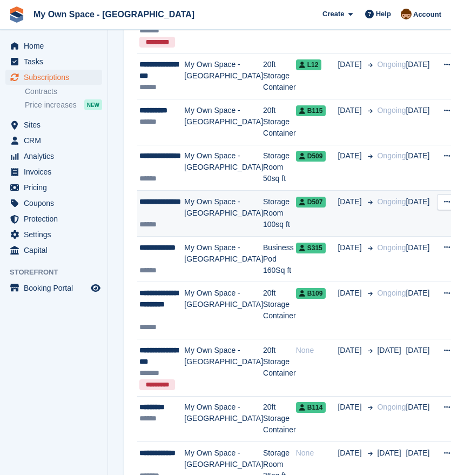
scroll to position [594, 0]
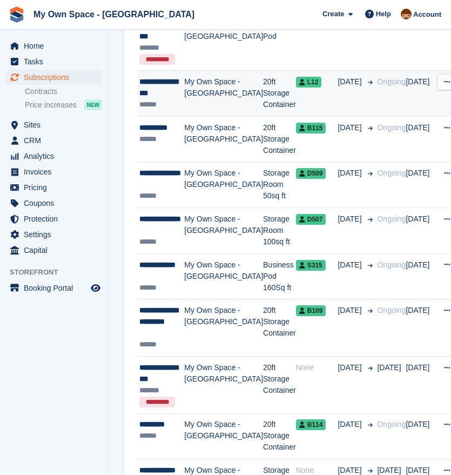
click at [338, 117] on td "[DATE]" at bounding box center [355, 94] width 35 height 46
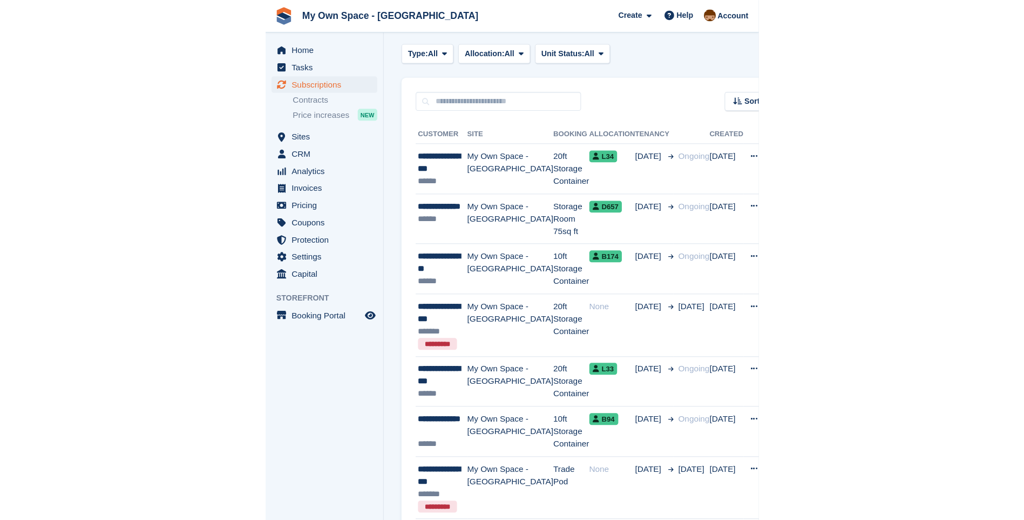
scroll to position [162, 0]
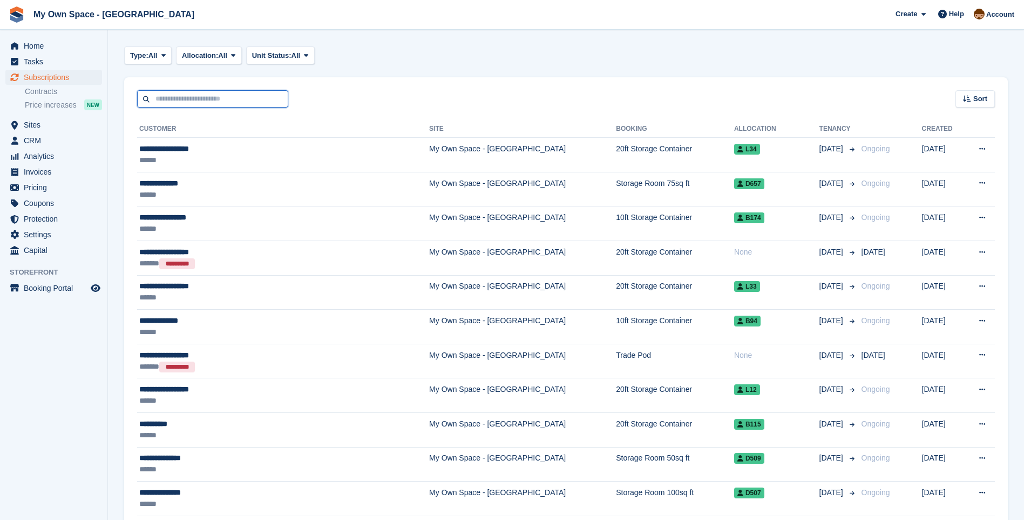
click at [171, 100] on input "text" at bounding box center [212, 99] width 151 height 18
type input "*******"
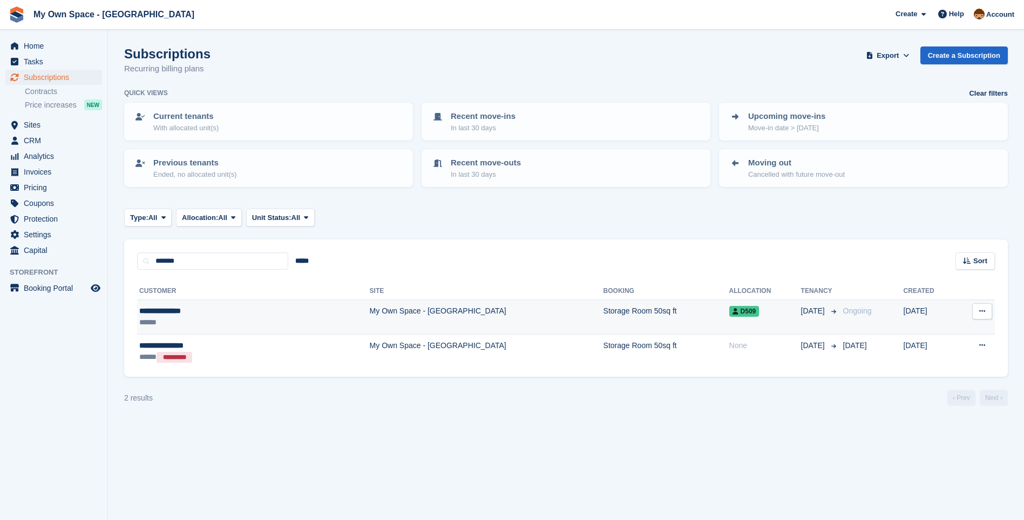
click at [370, 312] on td "My Own Space - [GEOGRAPHIC_DATA]" at bounding box center [487, 317] width 234 height 35
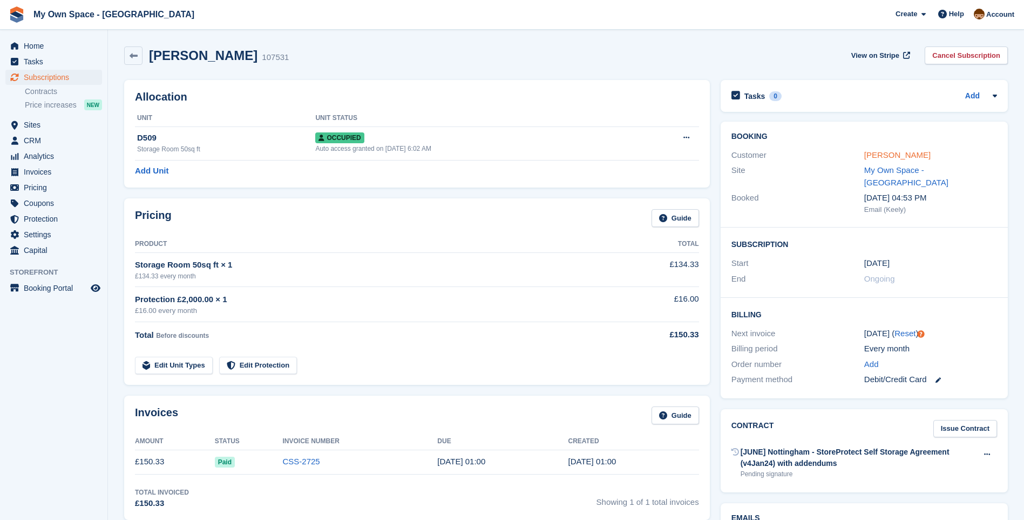
click at [906, 153] on link "[PERSON_NAME]" at bounding box center [898, 154] width 66 height 9
click at [56, 74] on span "Subscriptions" at bounding box center [56, 77] width 65 height 15
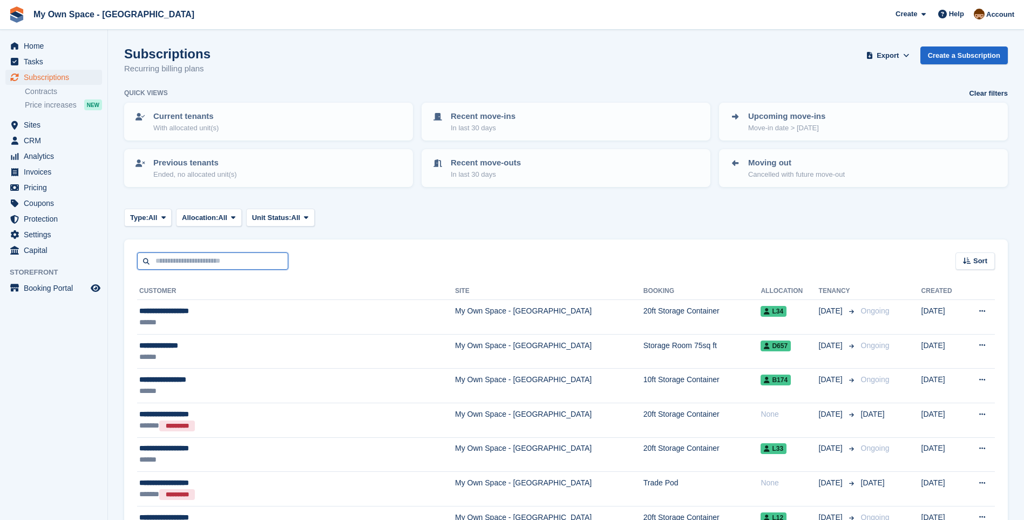
click at [199, 263] on input "text" at bounding box center [212, 261] width 151 height 18
type input "***"
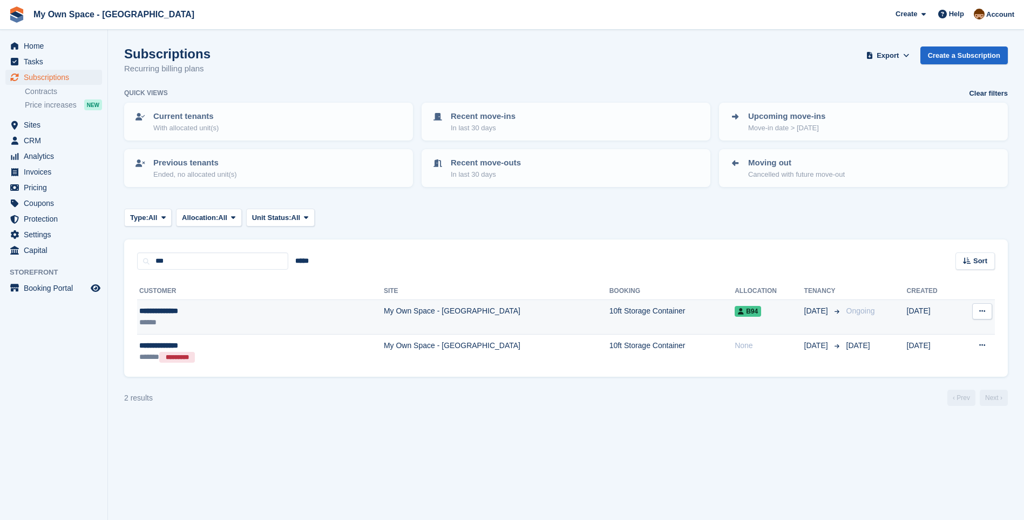
click at [384, 316] on td "My Own Space - [GEOGRAPHIC_DATA]" at bounding box center [497, 317] width 226 height 35
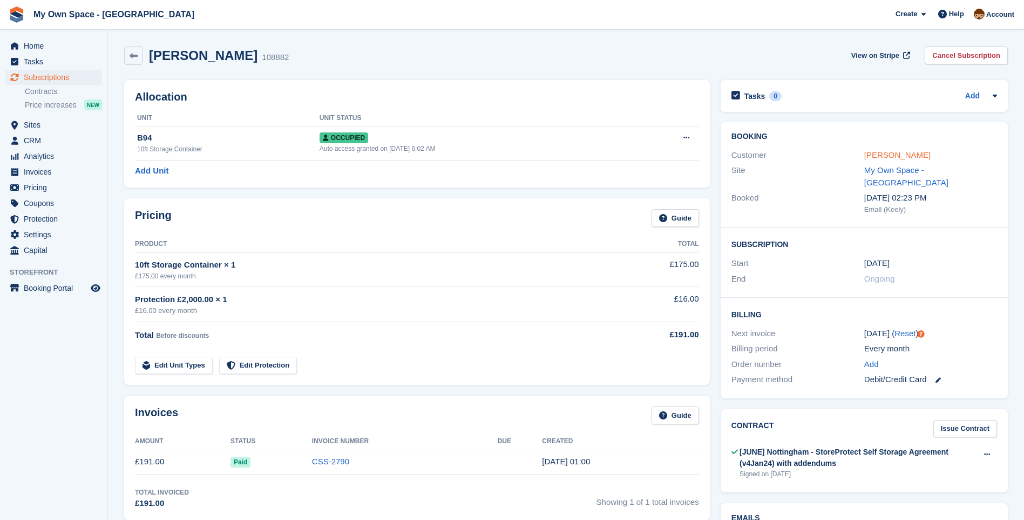
click at [891, 156] on link "[PERSON_NAME]" at bounding box center [898, 154] width 66 height 9
